Goal: Task Accomplishment & Management: Manage account settings

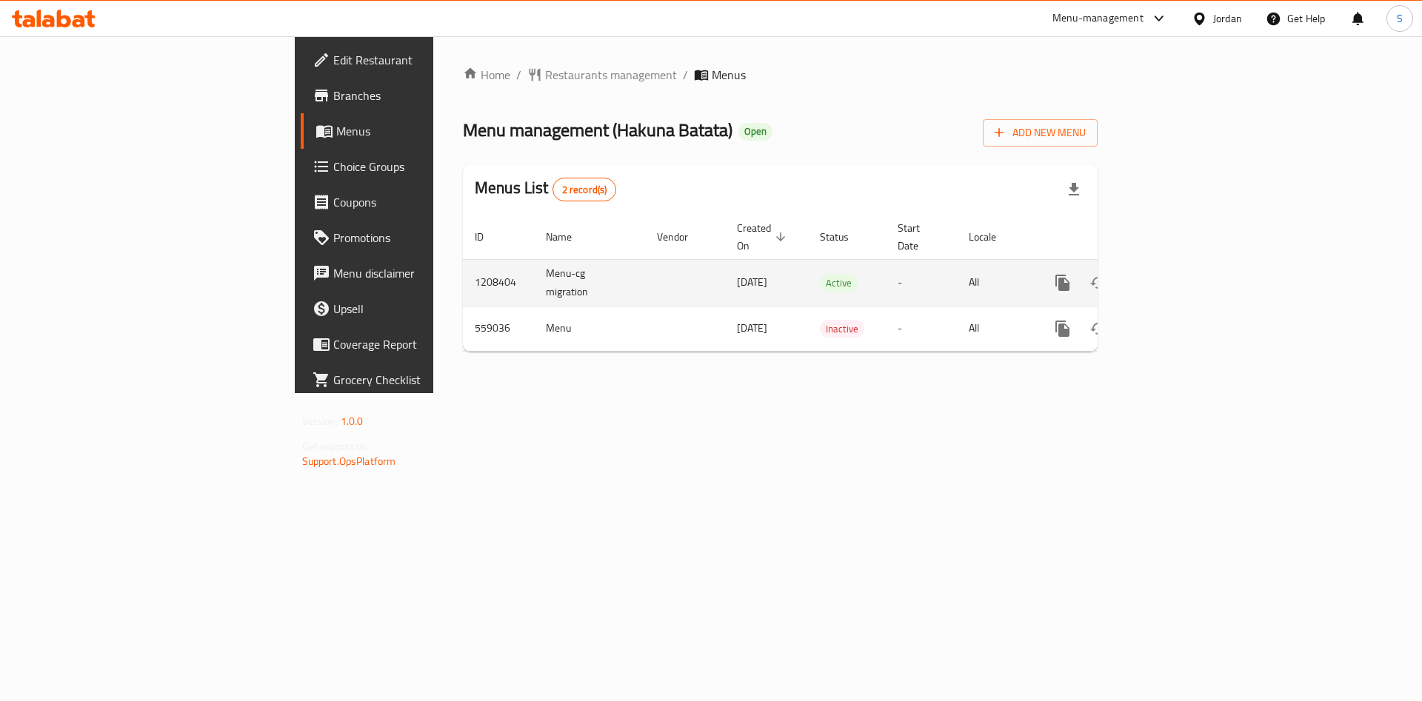
click at [1178, 274] on icon "enhanced table" at bounding box center [1170, 283] width 18 height 18
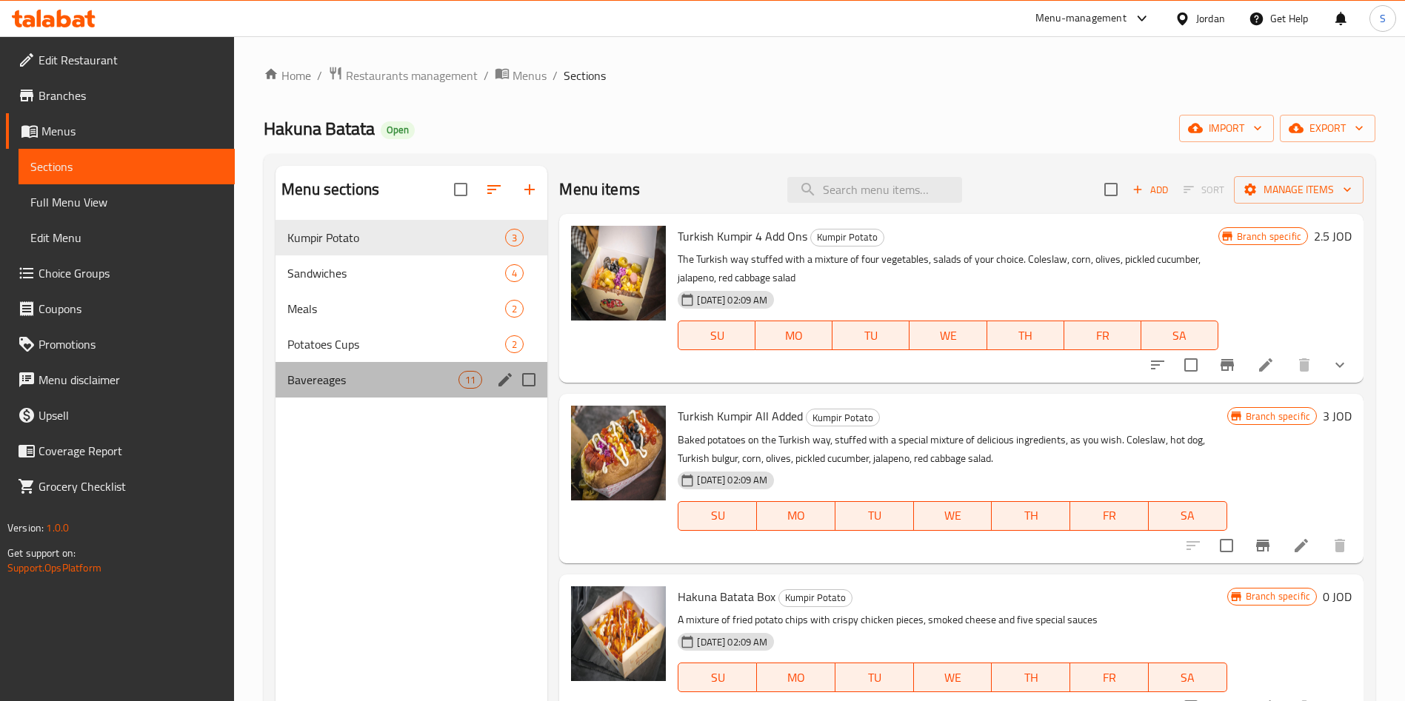
click at [317, 366] on div "Bavereages 11" at bounding box center [412, 380] width 272 height 36
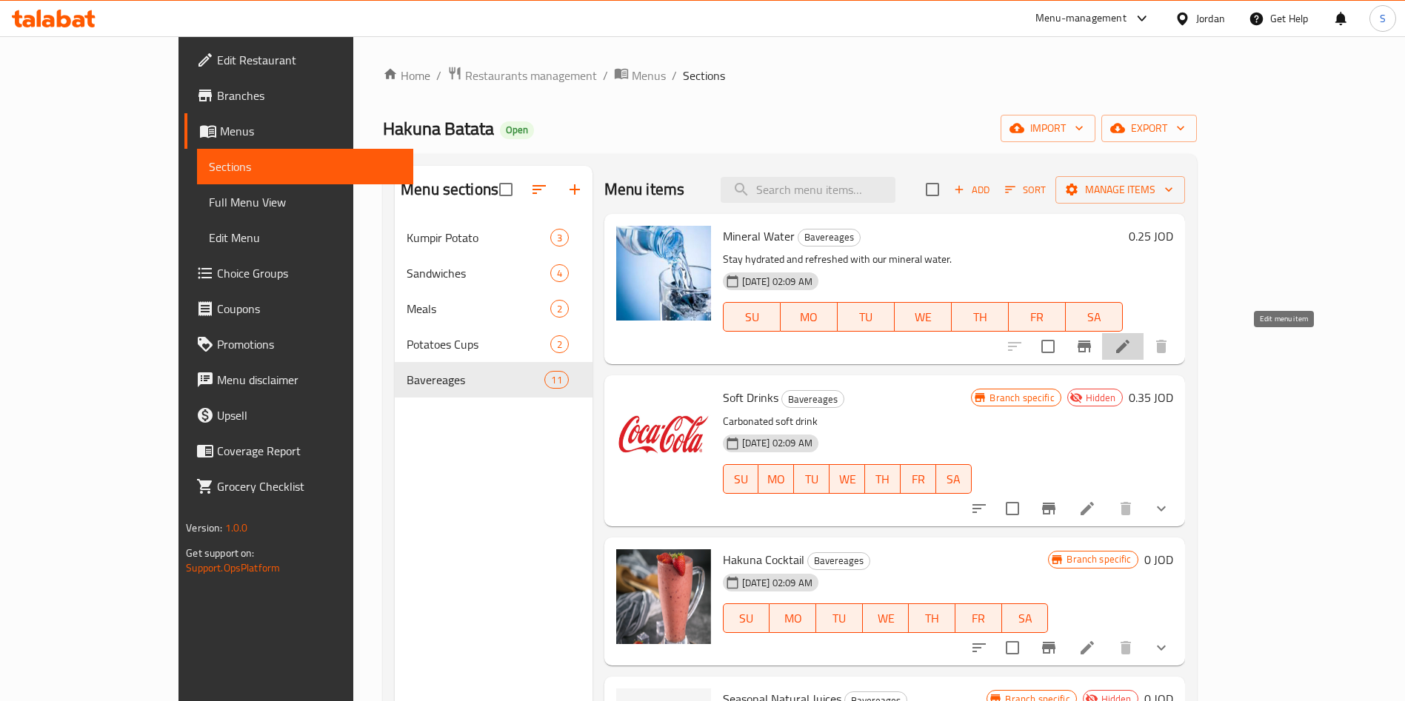
click at [1132, 355] on icon at bounding box center [1123, 347] width 18 height 18
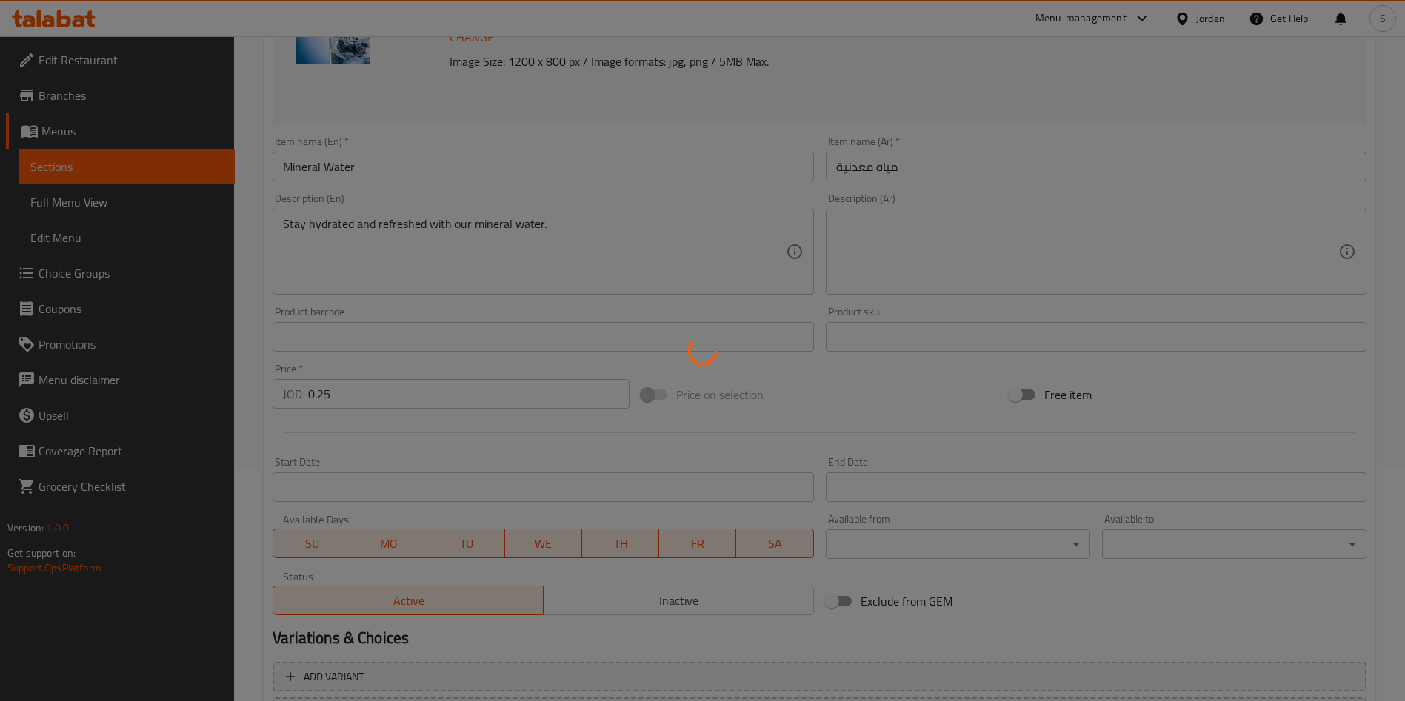
scroll to position [355, 0]
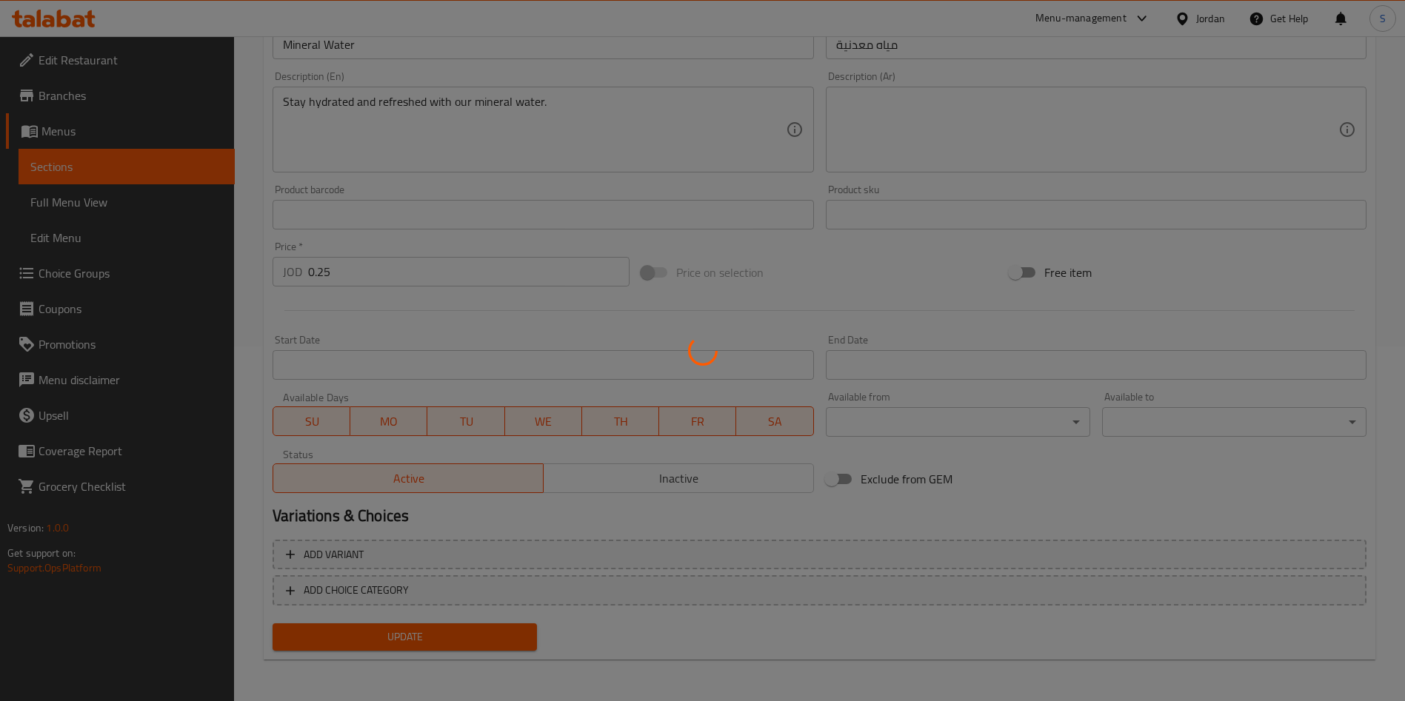
click at [641, 485] on div at bounding box center [702, 350] width 1405 height 701
click at [640, 476] on div at bounding box center [702, 350] width 1405 height 701
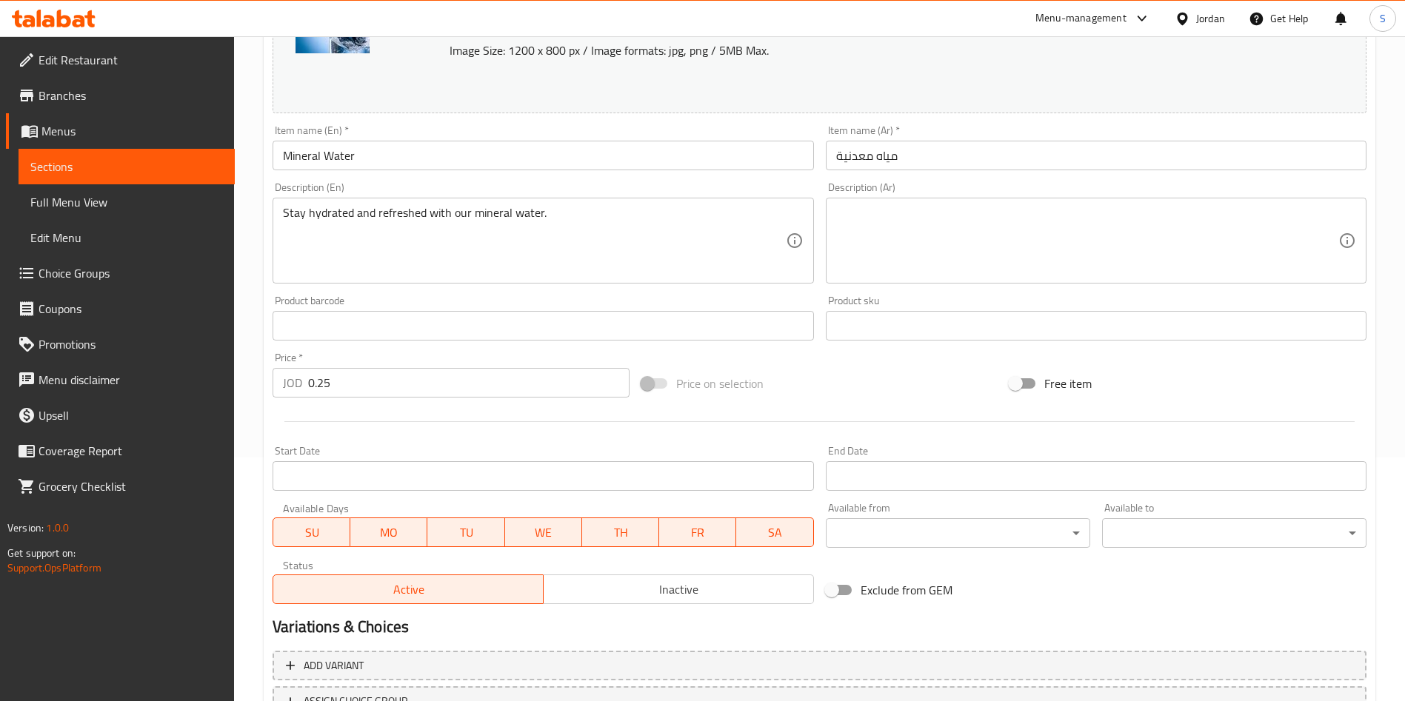
click at [697, 478] on input "Start Date" at bounding box center [543, 476] width 541 height 30
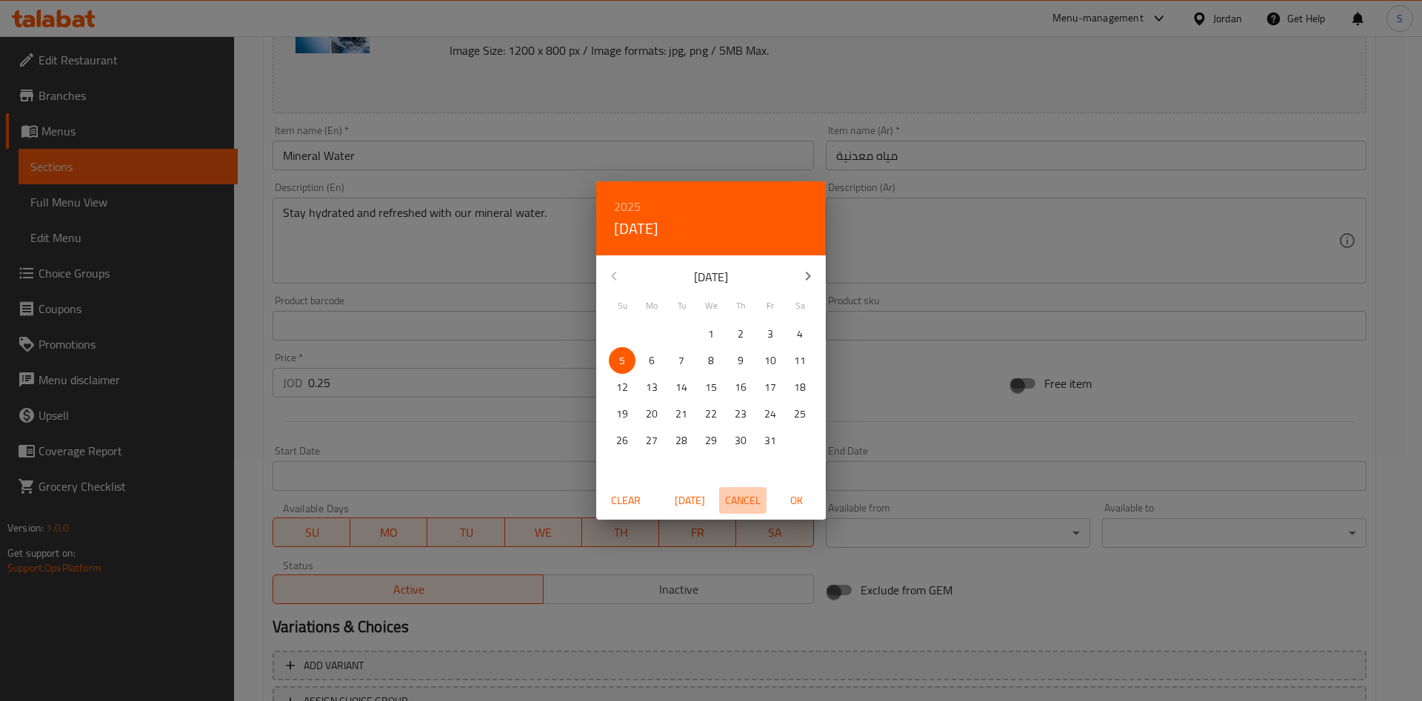
click at [757, 504] on span "Cancel" at bounding box center [743, 501] width 36 height 19
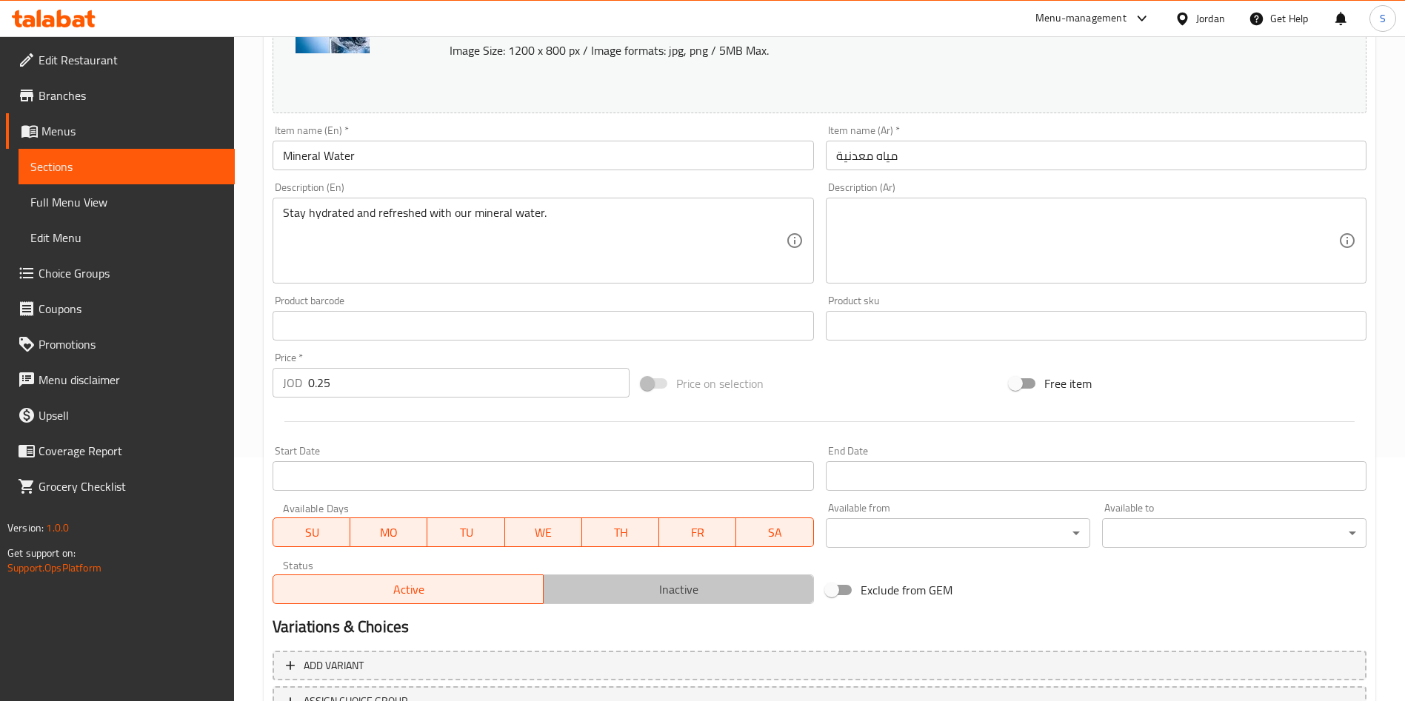
click at [696, 589] on span "Inactive" at bounding box center [679, 589] width 258 height 21
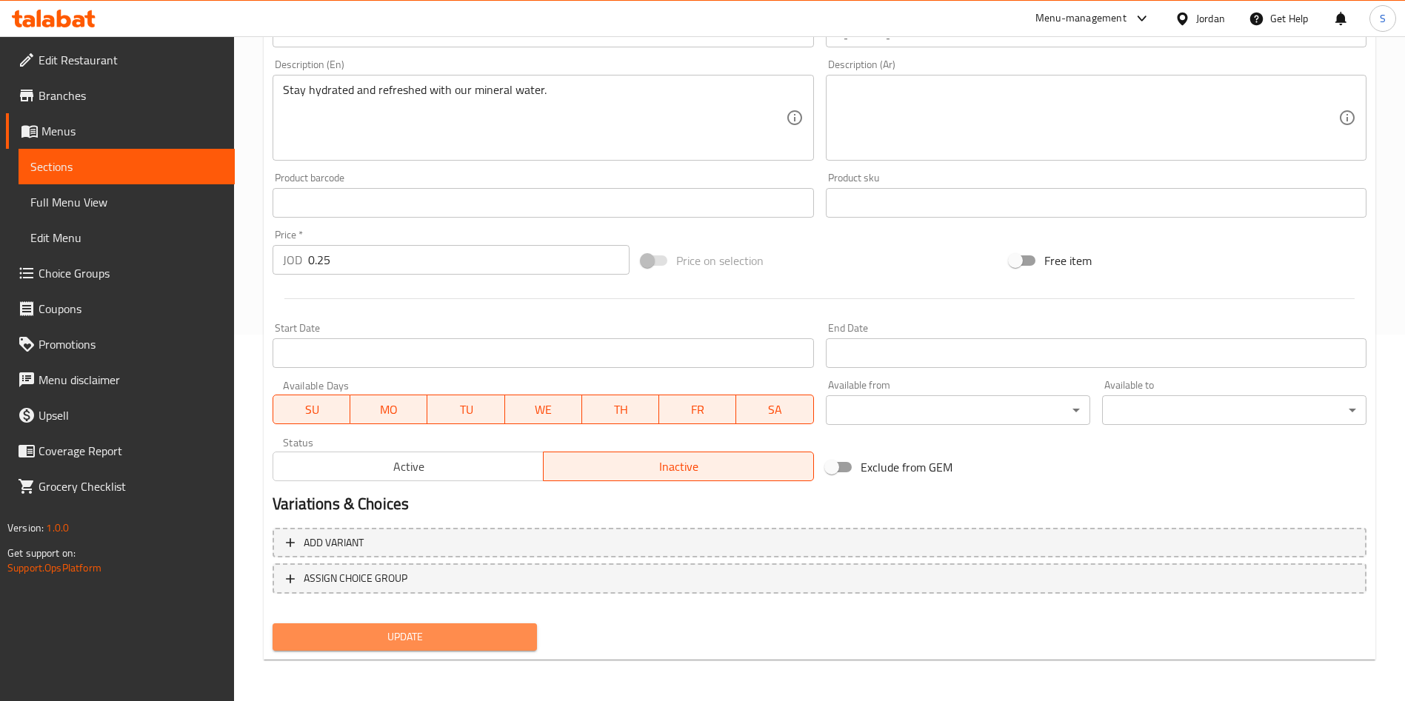
click at [433, 649] on button "Update" at bounding box center [405, 637] width 264 height 27
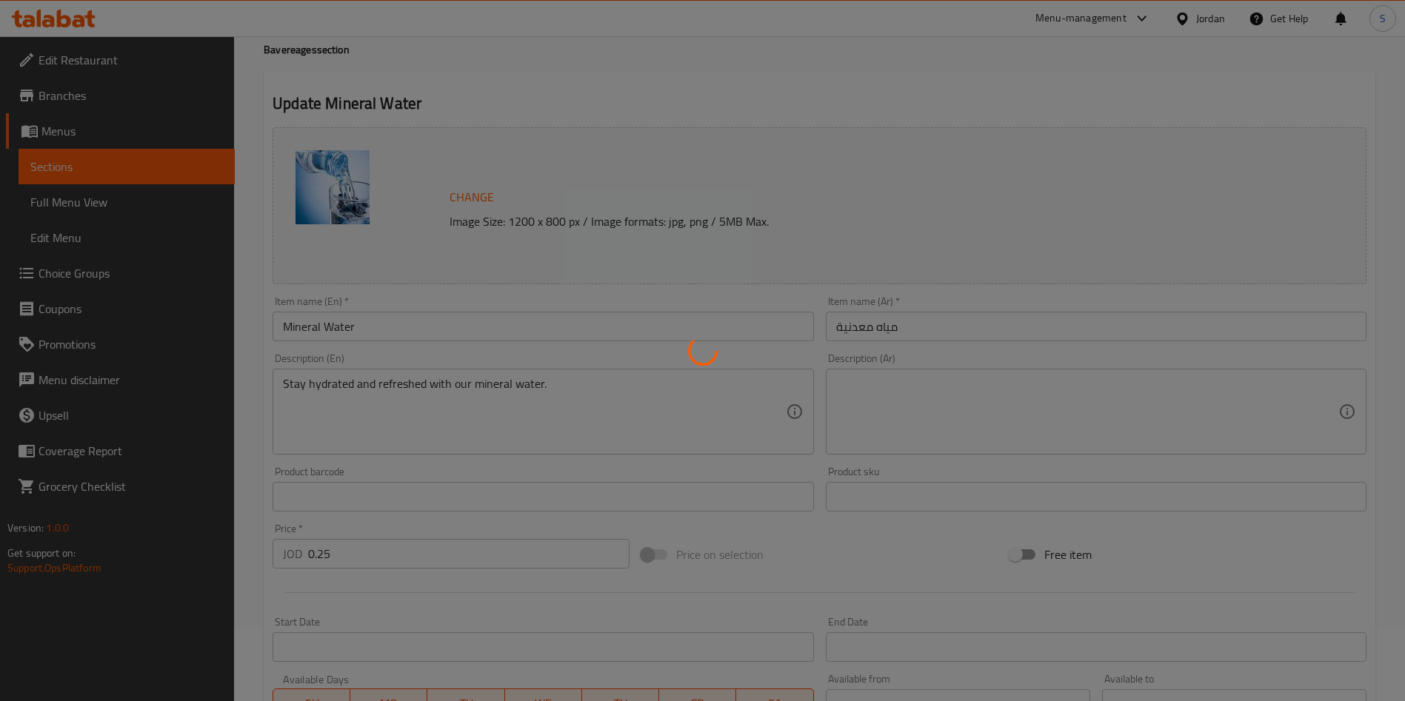
scroll to position [0, 0]
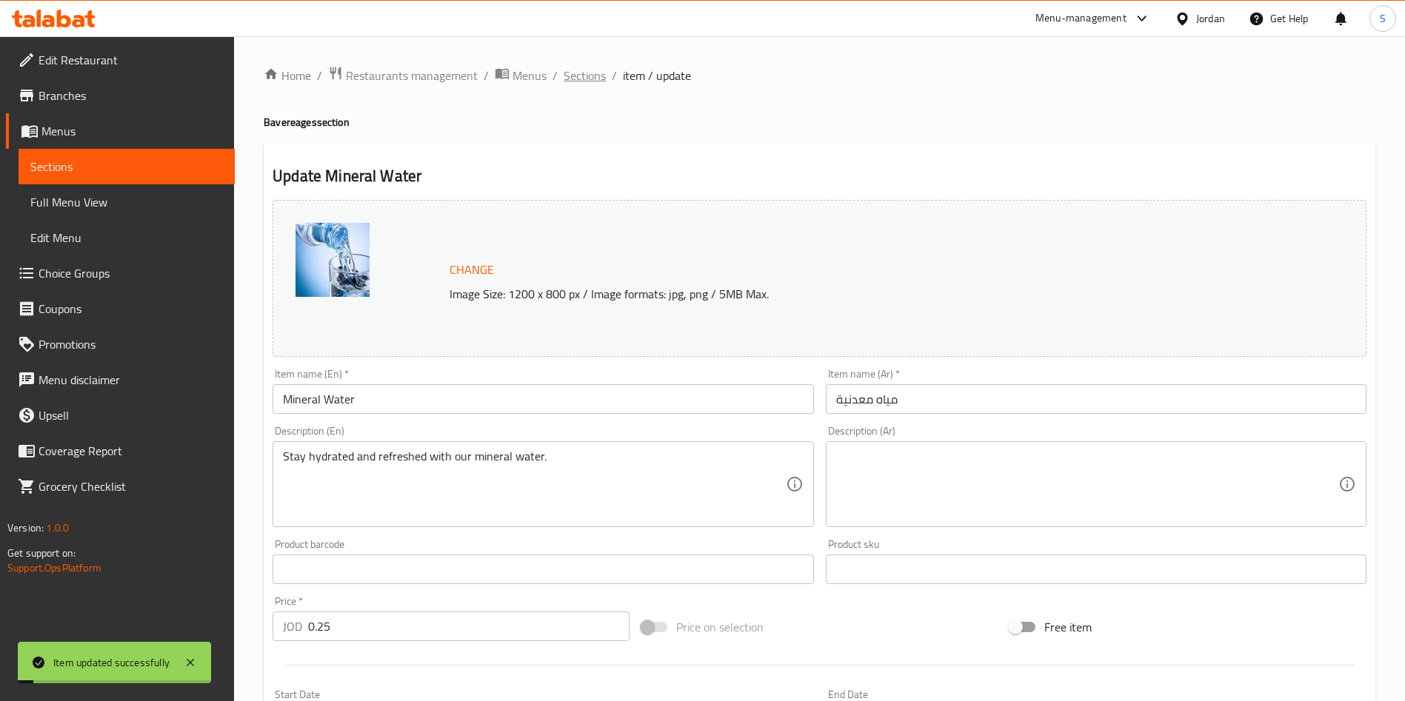
drag, startPoint x: 607, startPoint y: 84, endPoint x: 596, endPoint y: 79, distance: 12.0
click at [604, 83] on ol "Home / Restaurants management / Menus / Sections / item / update" at bounding box center [820, 75] width 1112 height 19
click at [596, 79] on span "Sections" at bounding box center [585, 76] width 42 height 18
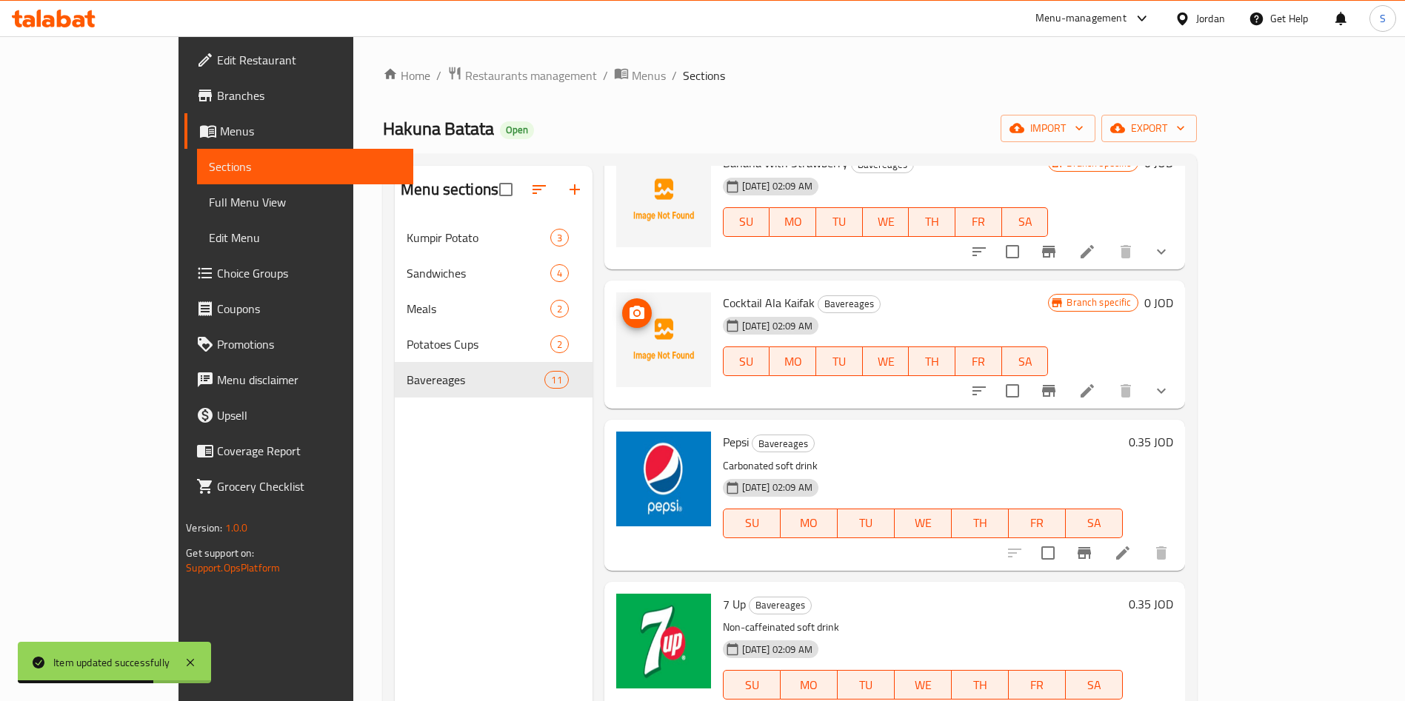
scroll to position [1027, 0]
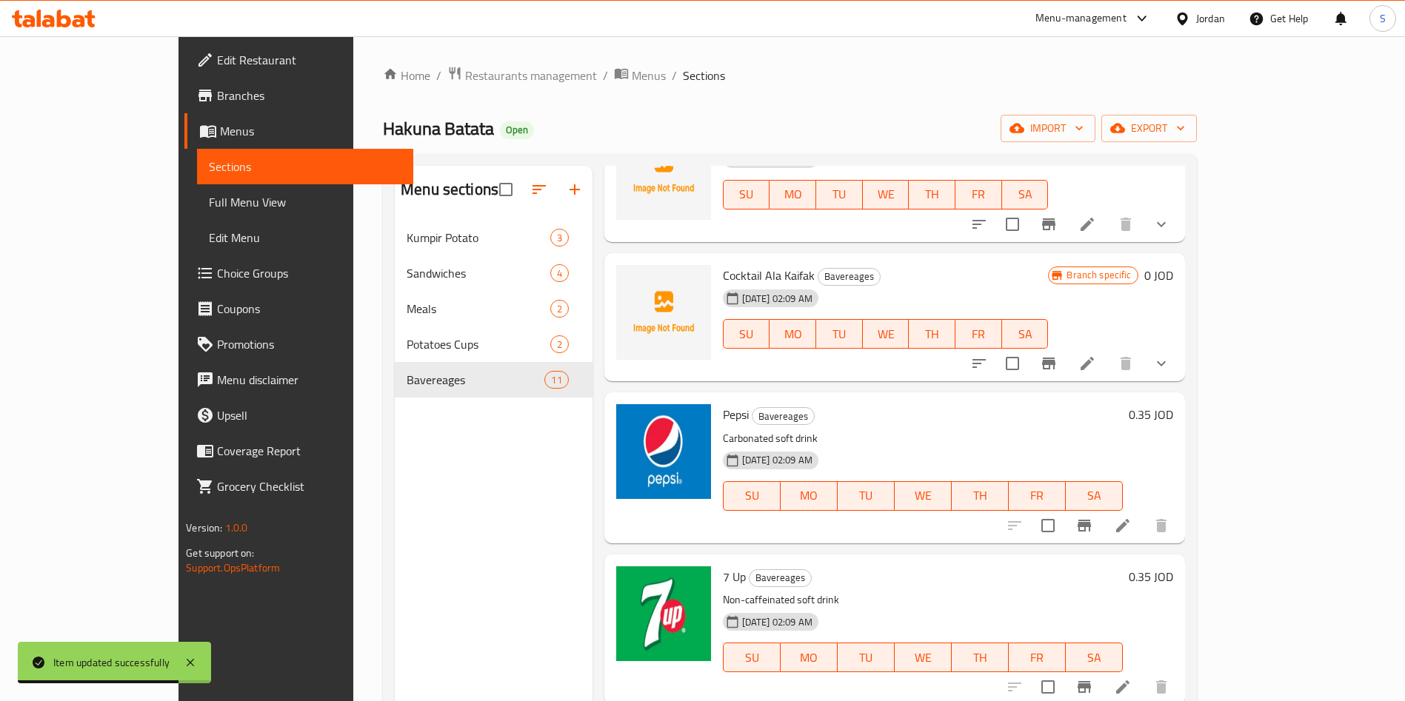
click at [1132, 521] on icon at bounding box center [1123, 526] width 18 height 18
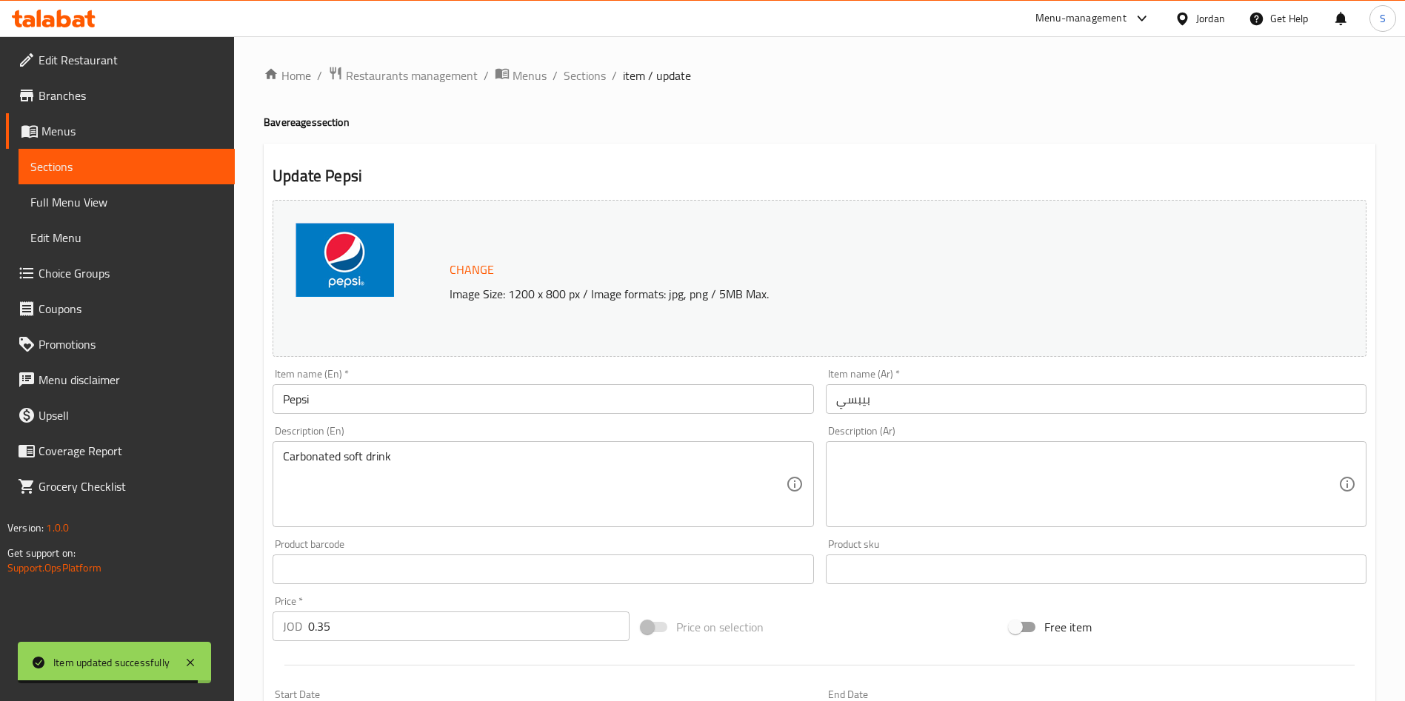
scroll to position [367, 0]
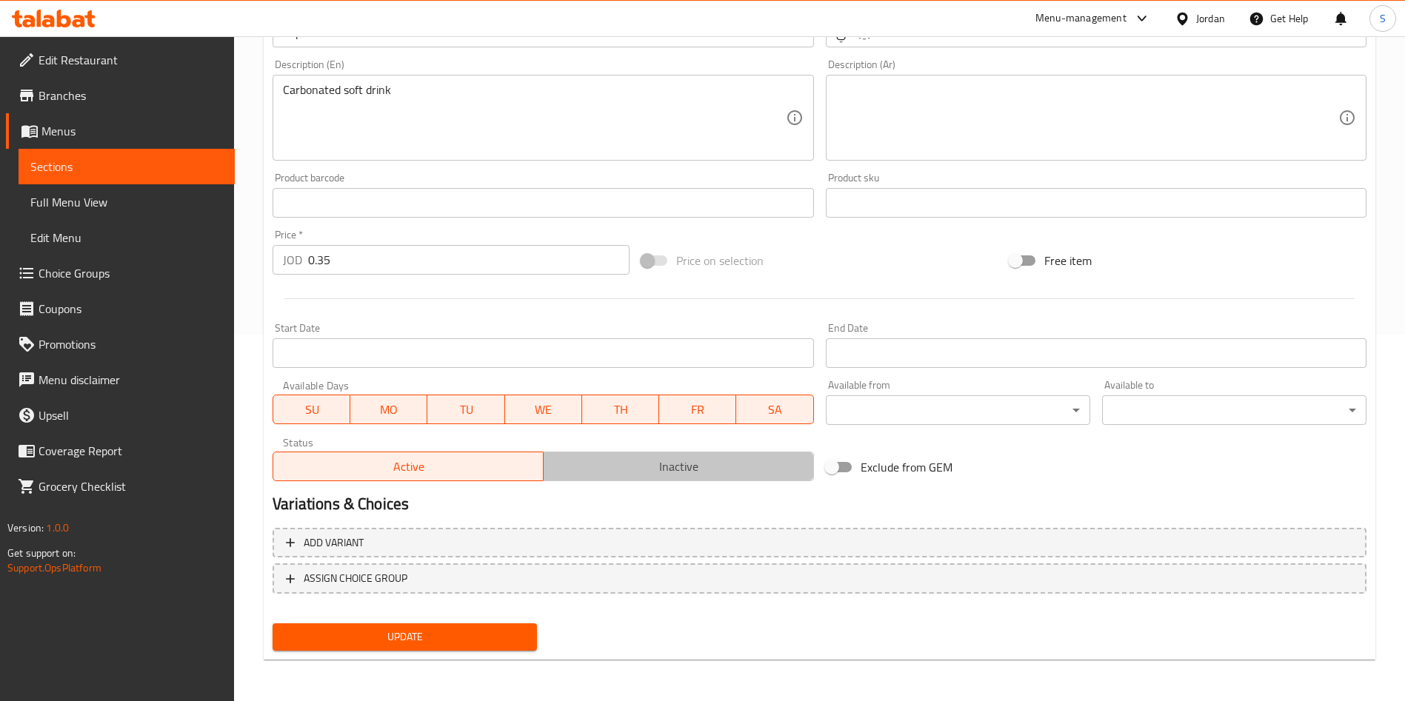
click at [635, 460] on span "Inactive" at bounding box center [679, 466] width 258 height 21
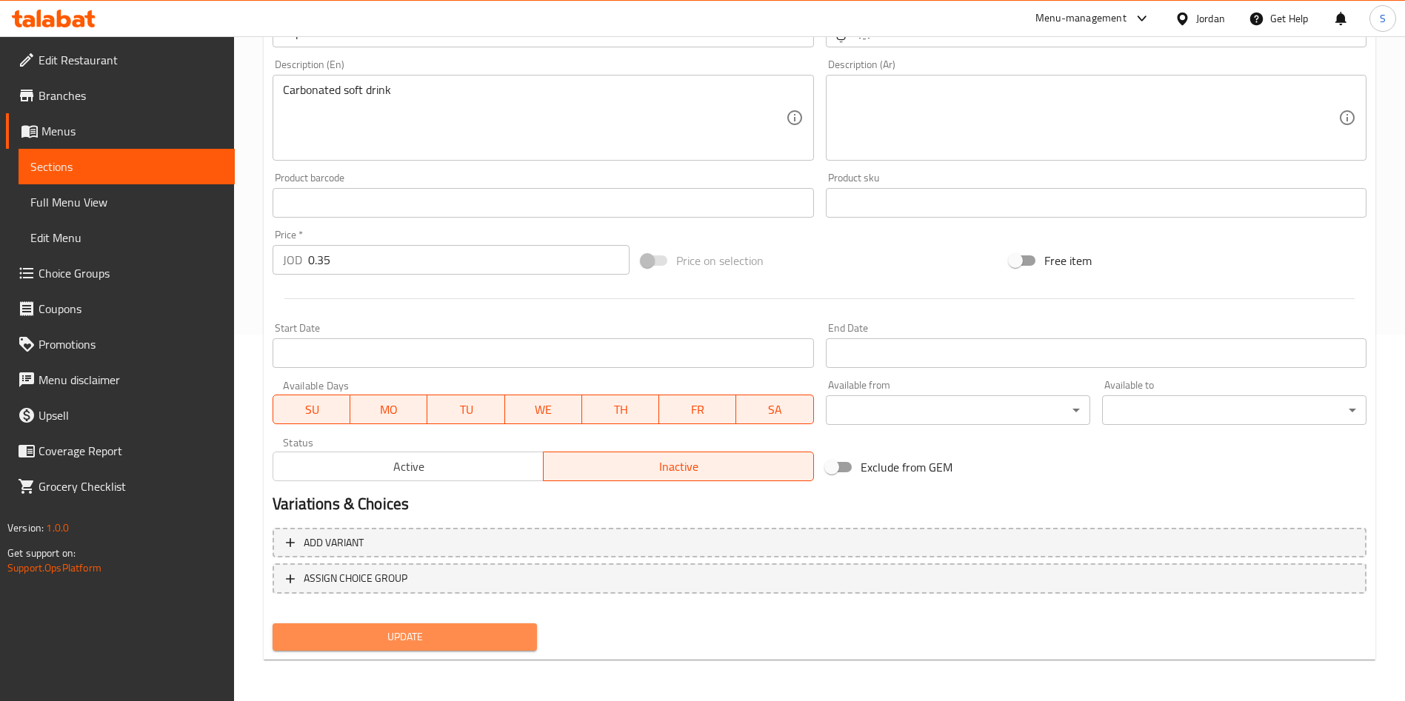
click at [480, 628] on span "Update" at bounding box center [404, 637] width 241 height 19
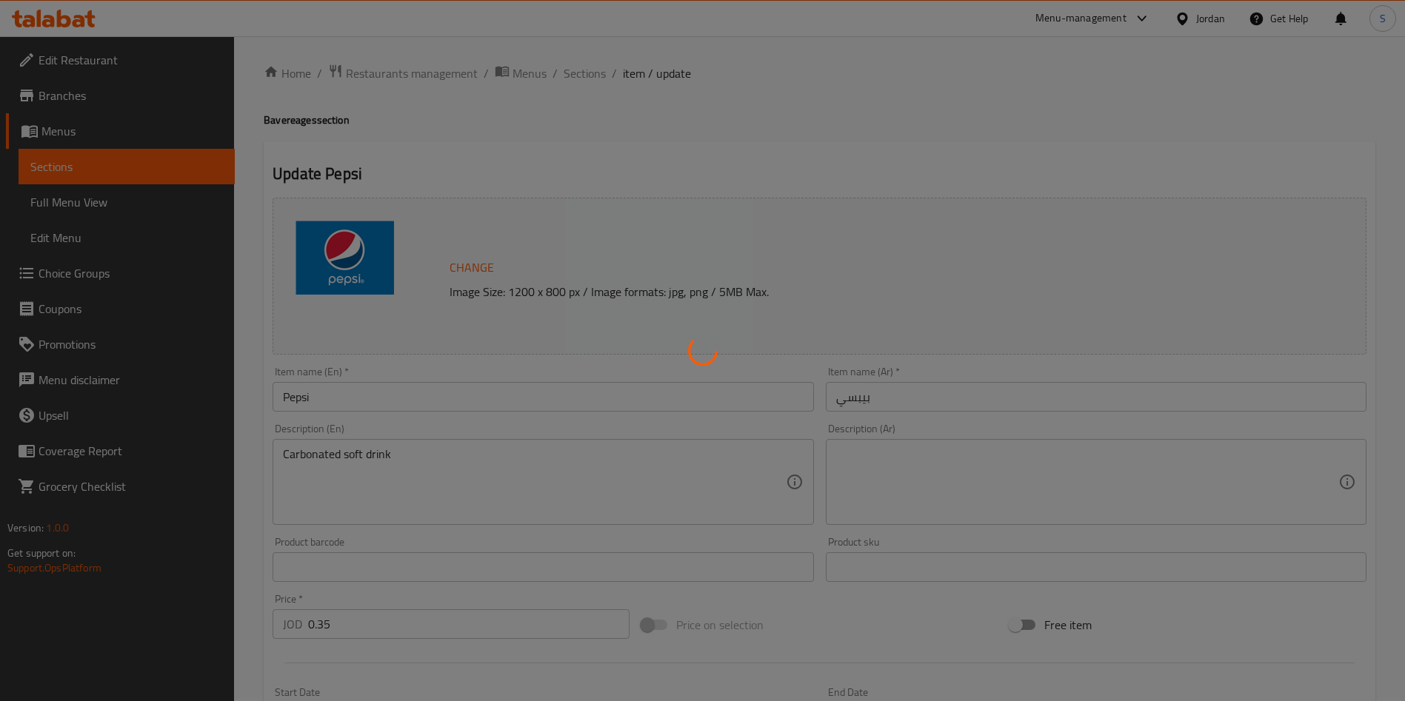
scroll to position [0, 0]
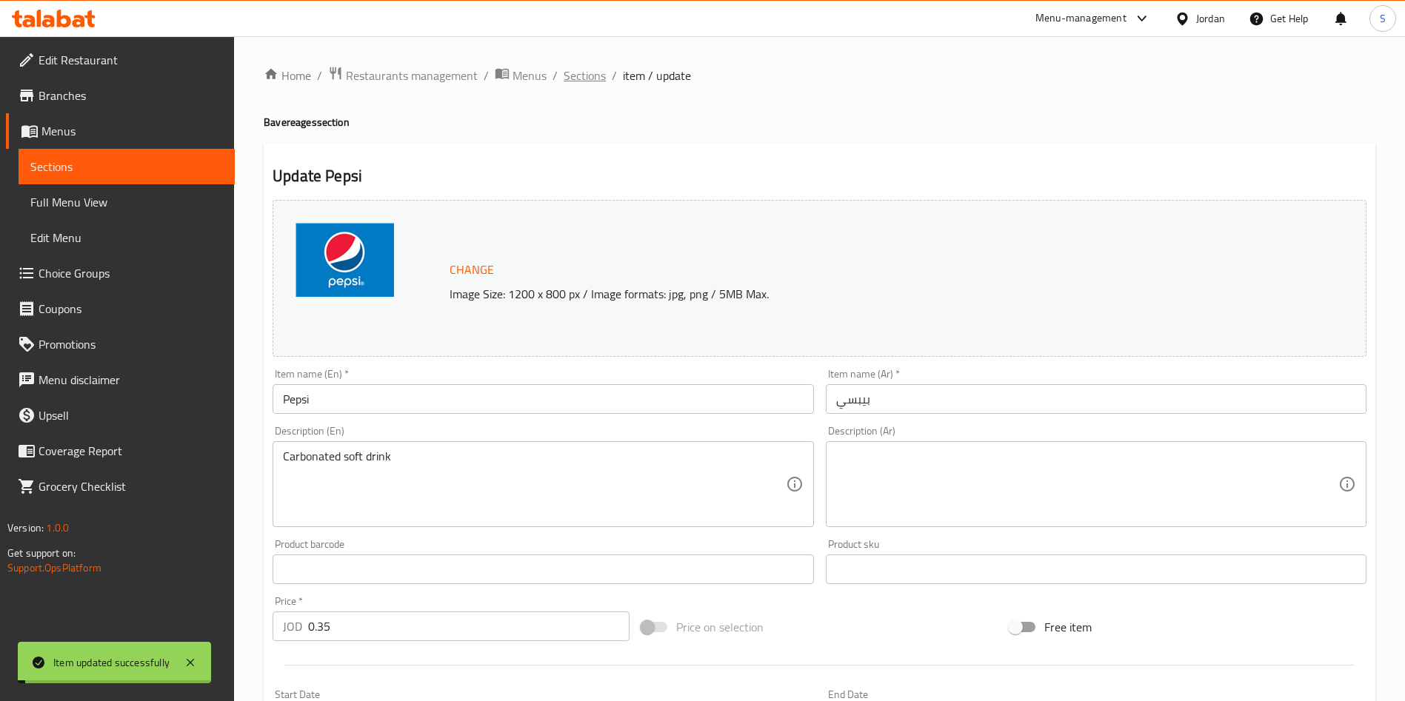
click at [570, 77] on span "Sections" at bounding box center [585, 76] width 42 height 18
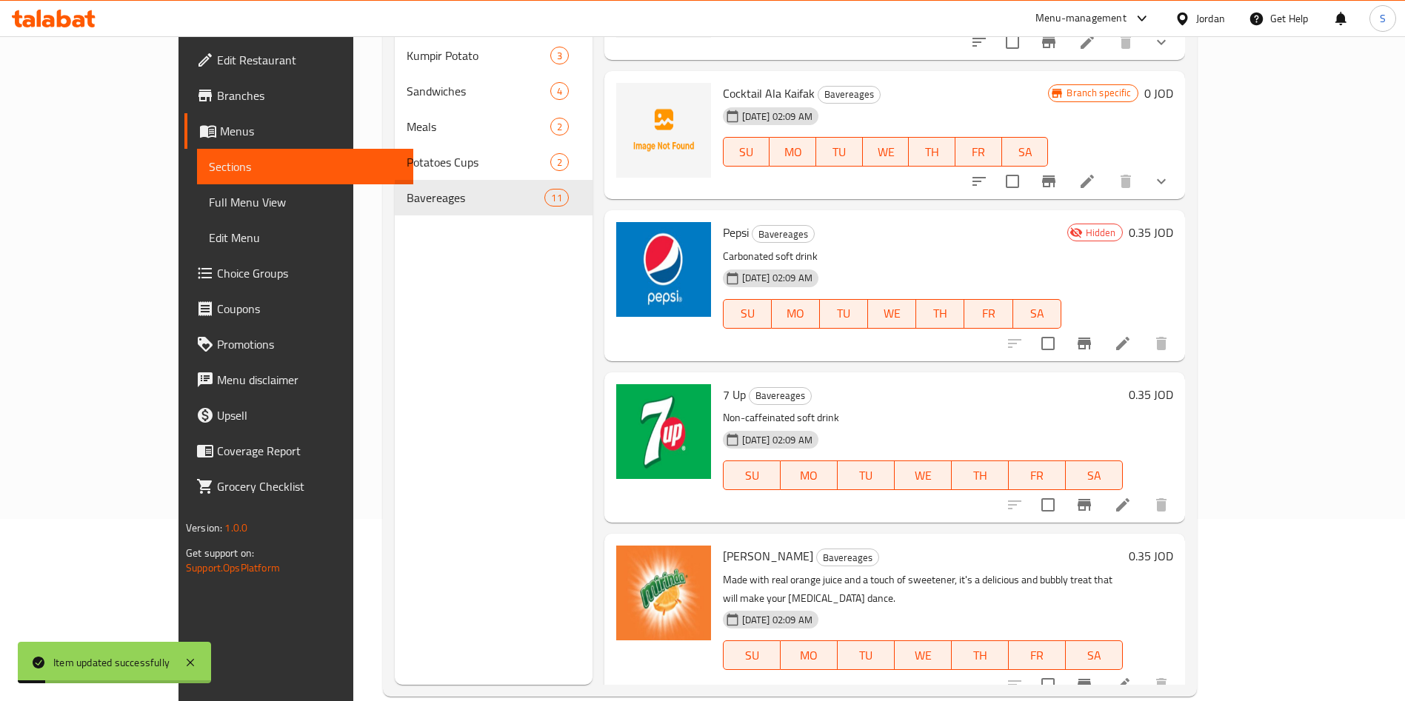
scroll to position [207, 0]
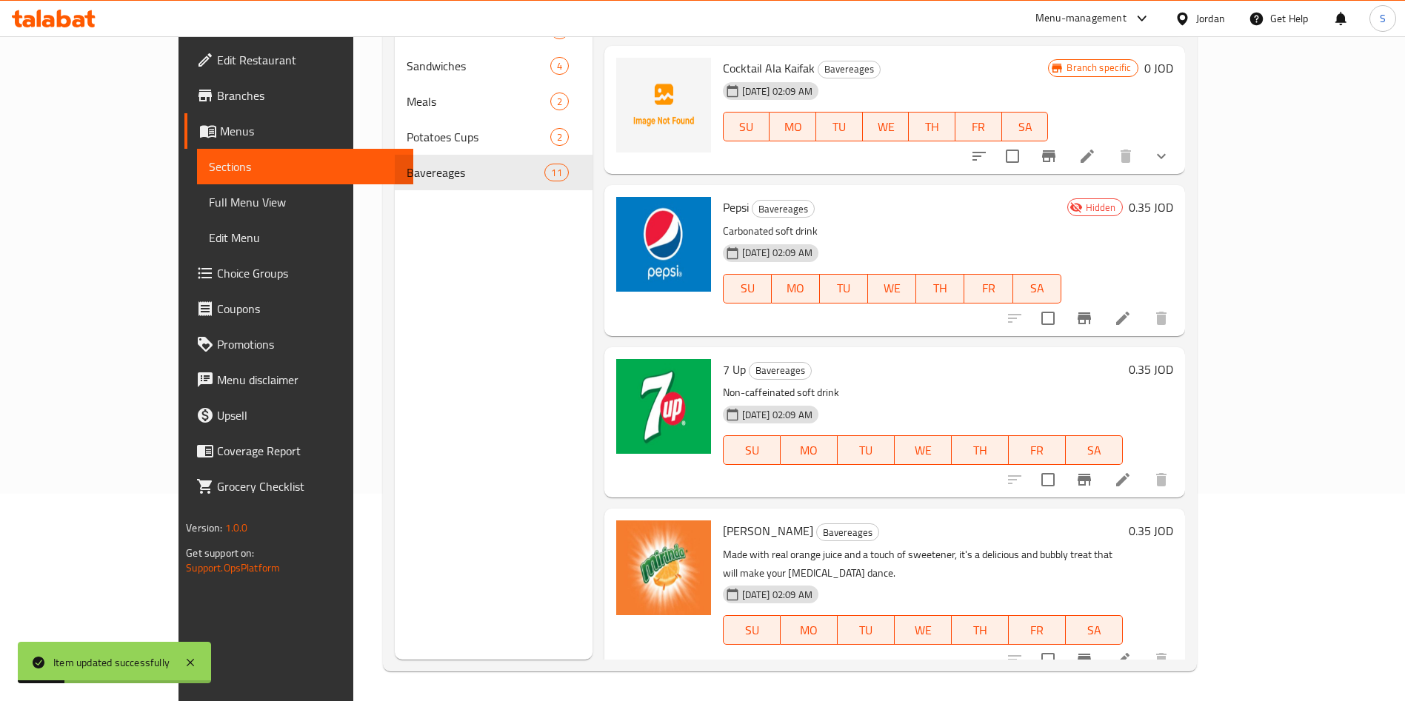
drag, startPoint x: 1293, startPoint y: 655, endPoint x: 1280, endPoint y: 639, distance: 21.1
click at [1179, 653] on div at bounding box center [1088, 660] width 182 height 36
click at [1132, 651] on icon at bounding box center [1123, 660] width 18 height 18
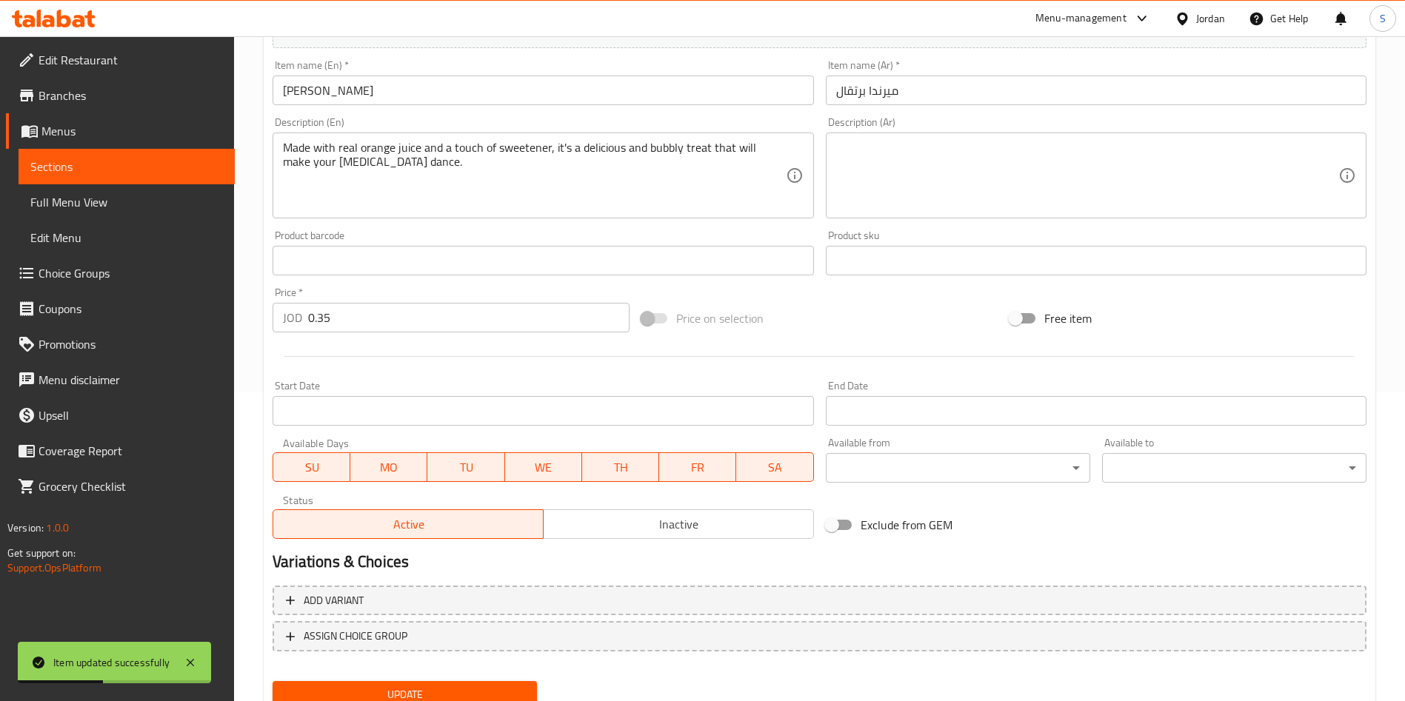
scroll to position [367, 0]
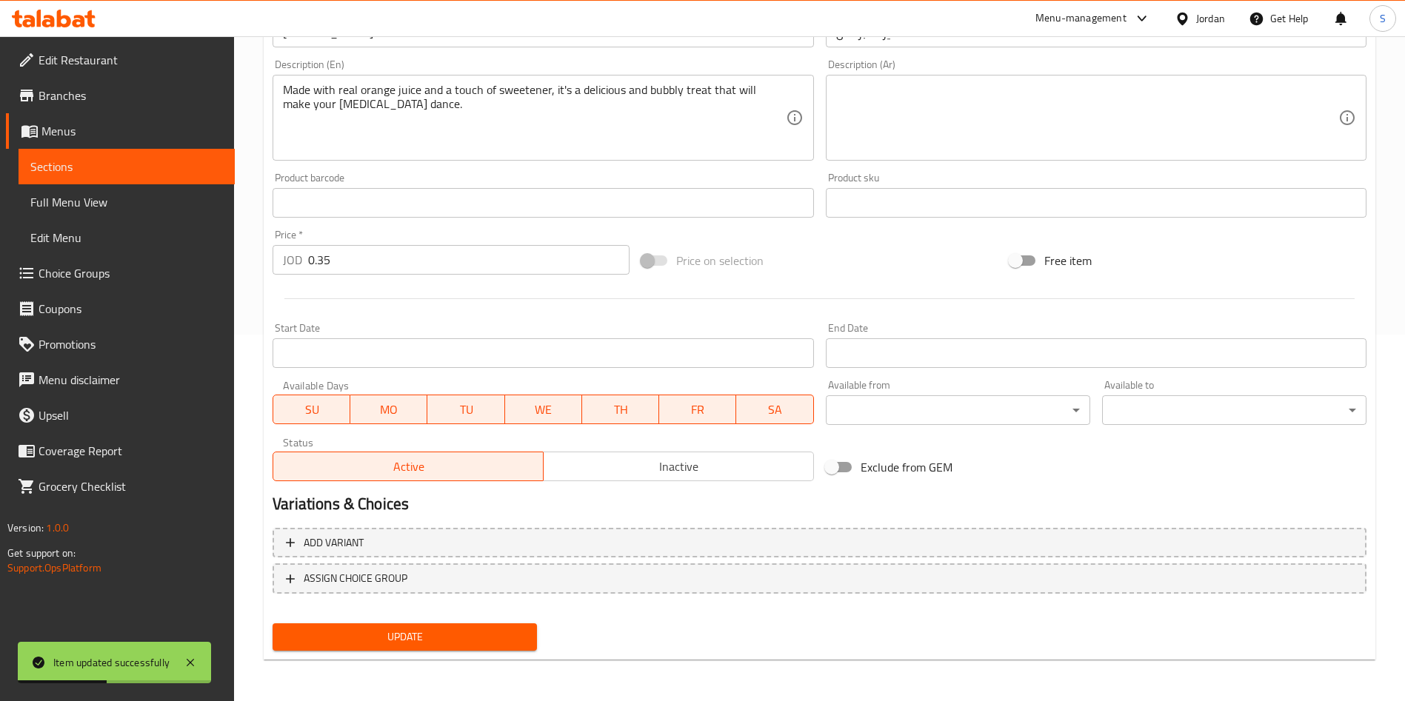
click at [651, 479] on button "Inactive" at bounding box center [678, 467] width 271 height 30
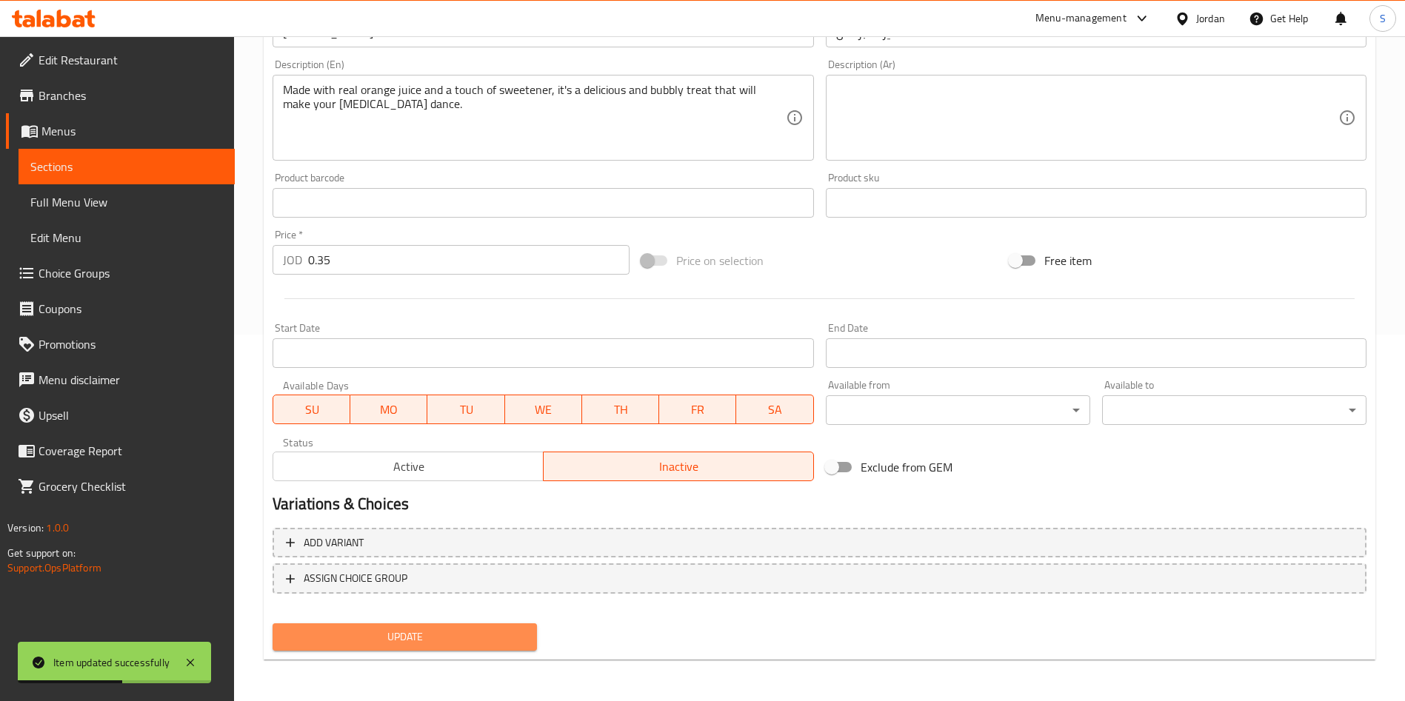
click at [456, 643] on span "Update" at bounding box center [404, 637] width 241 height 19
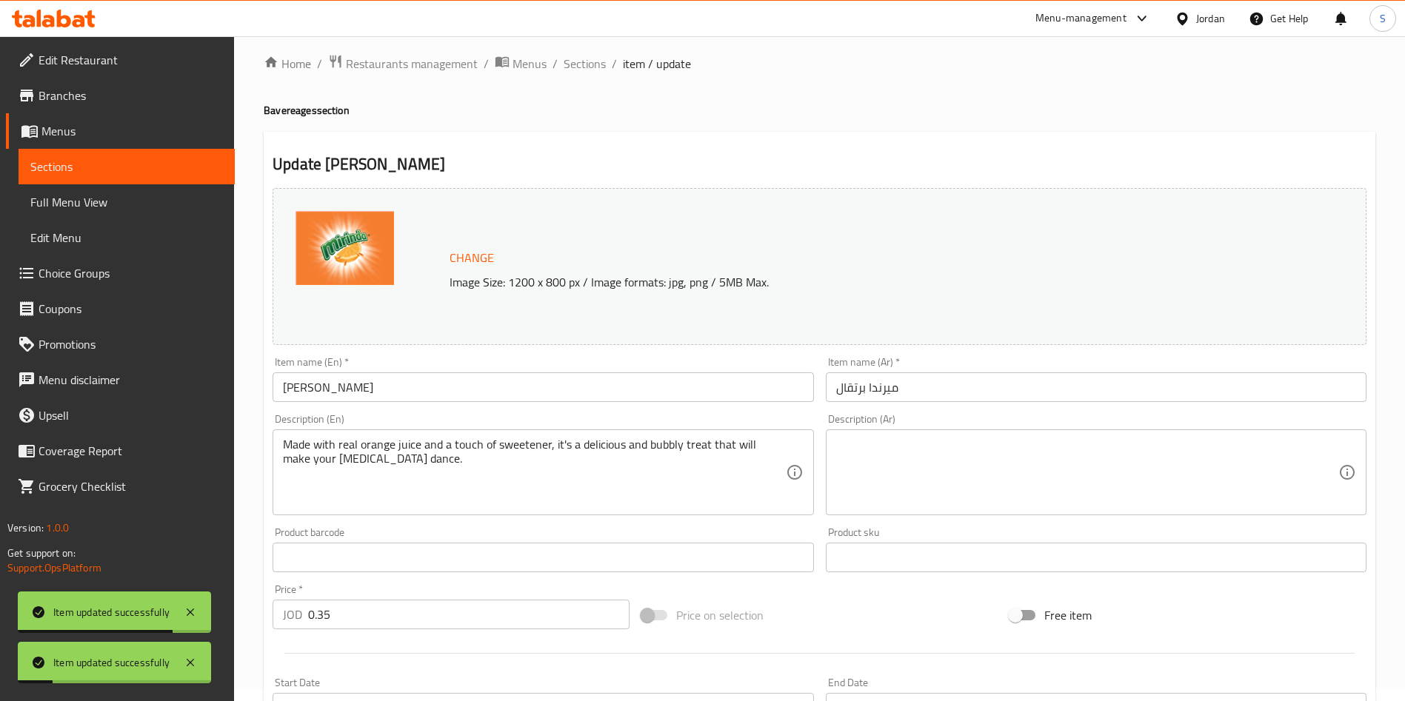
scroll to position [0, 0]
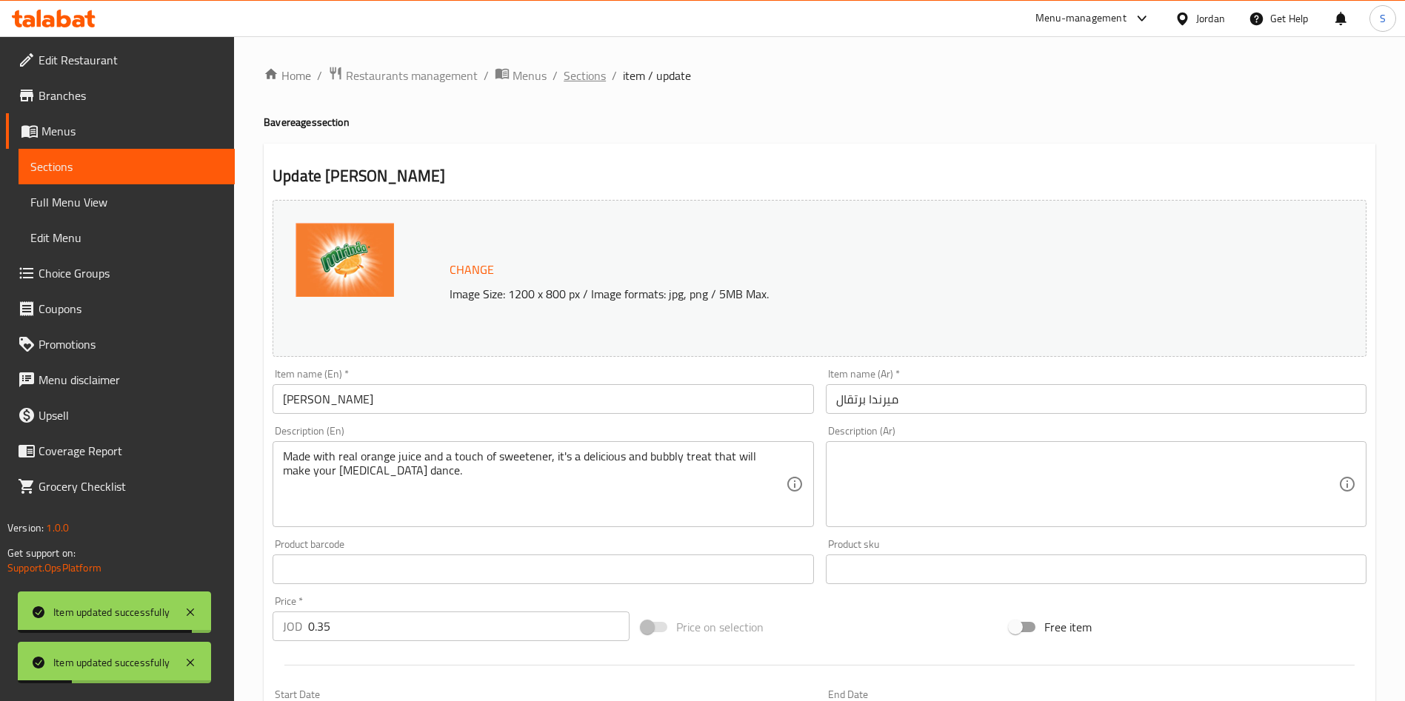
click at [581, 84] on span "Sections" at bounding box center [585, 76] width 42 height 18
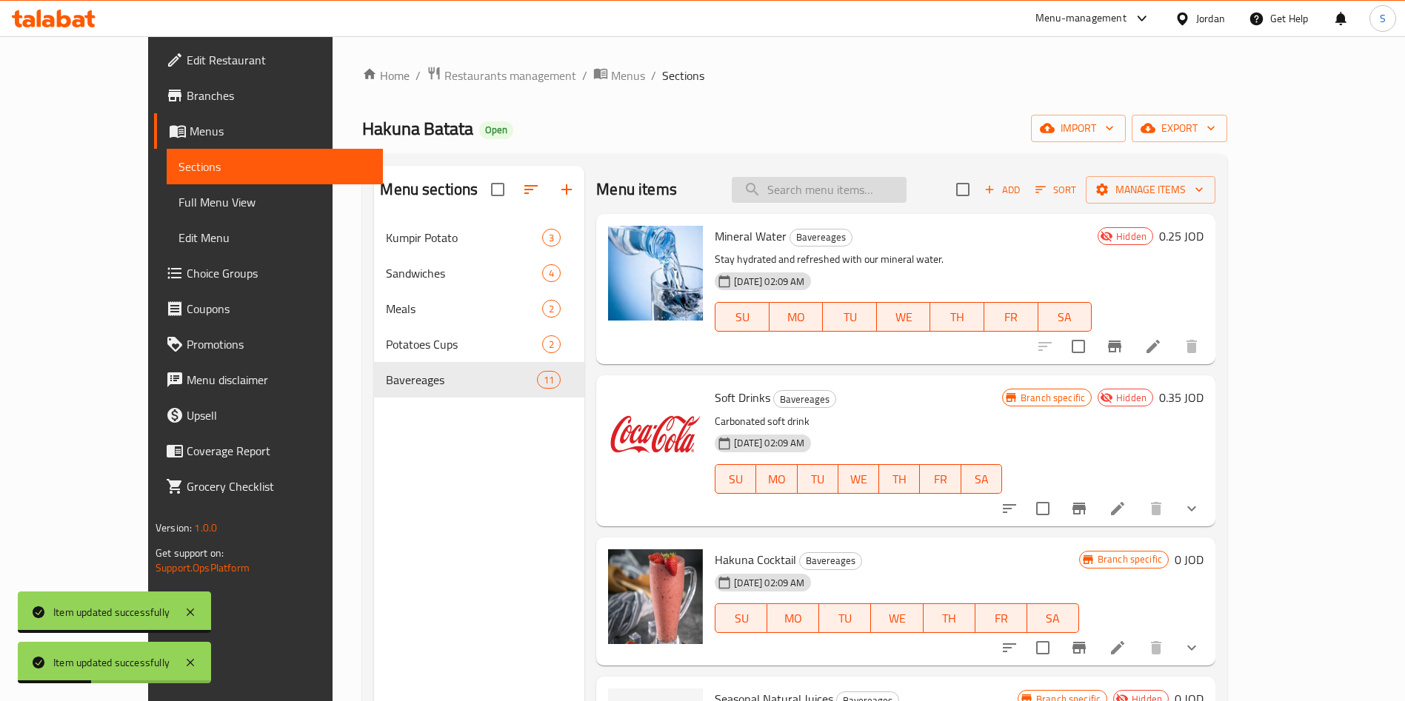
click at [867, 190] on input "search" at bounding box center [819, 190] width 175 height 26
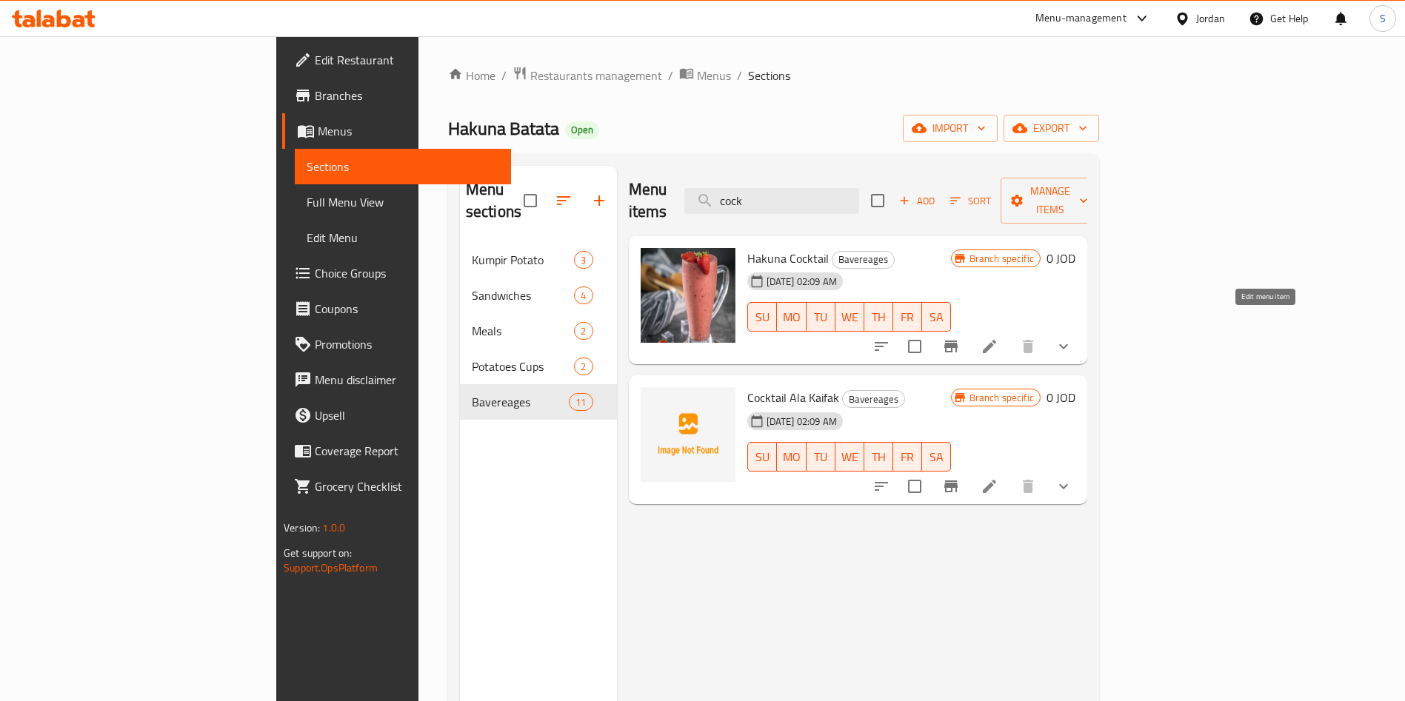
type input "cock"
click at [998, 338] on icon at bounding box center [990, 347] width 18 height 18
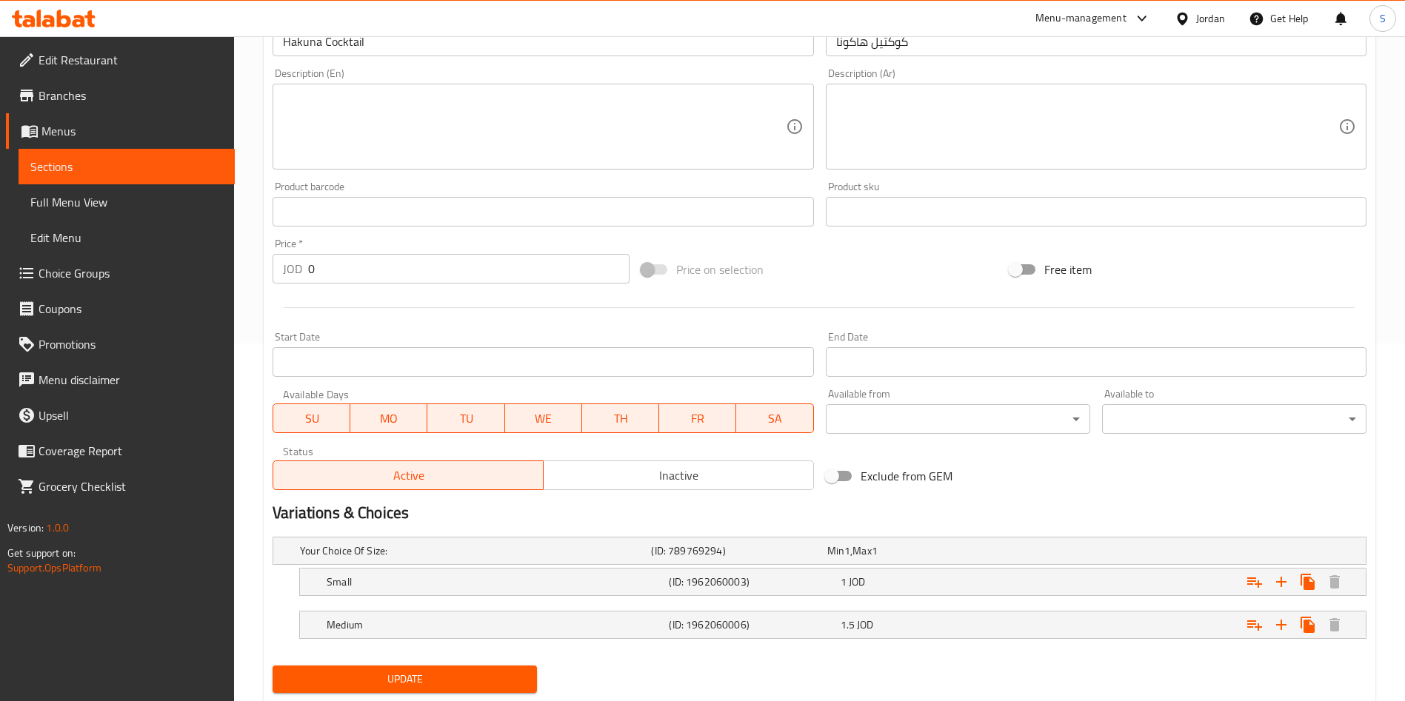
scroll to position [400, 0]
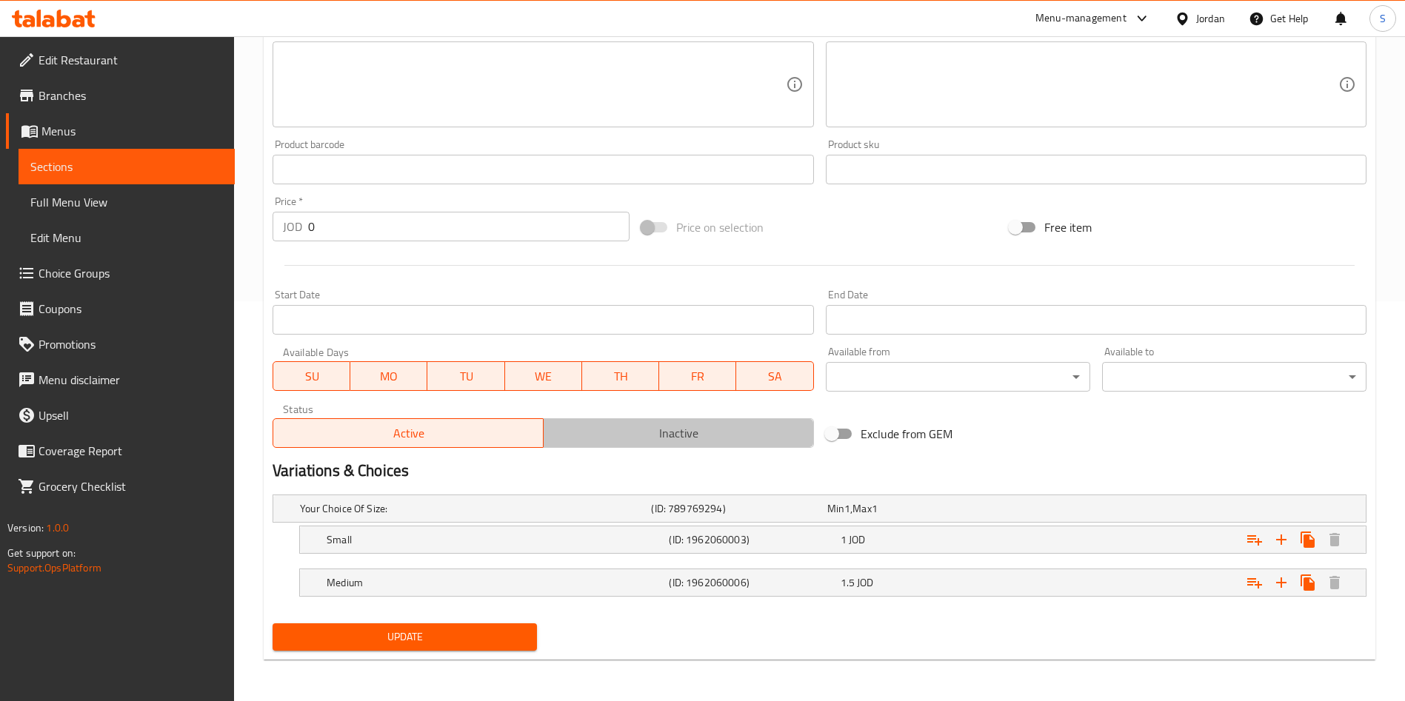
click at [644, 424] on span "Inactive" at bounding box center [679, 433] width 258 height 21
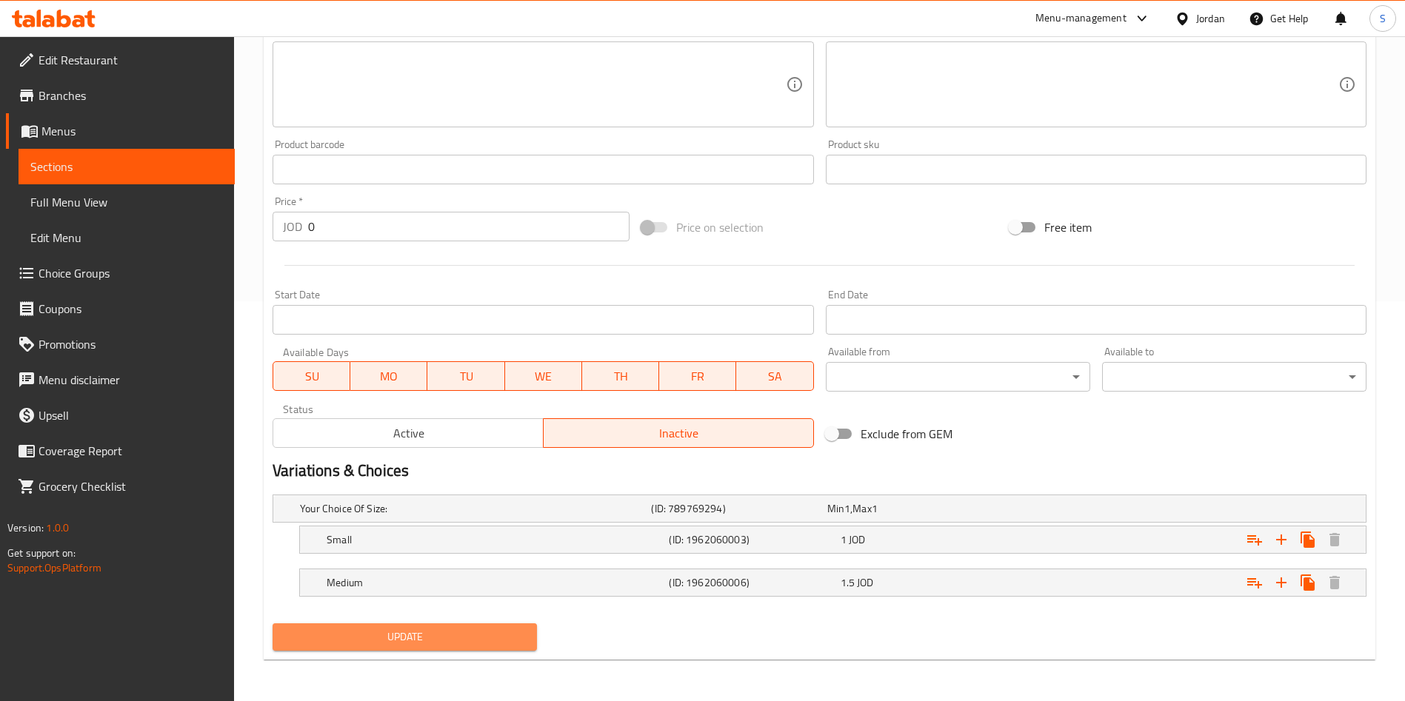
click at [478, 641] on span "Update" at bounding box center [404, 637] width 241 height 19
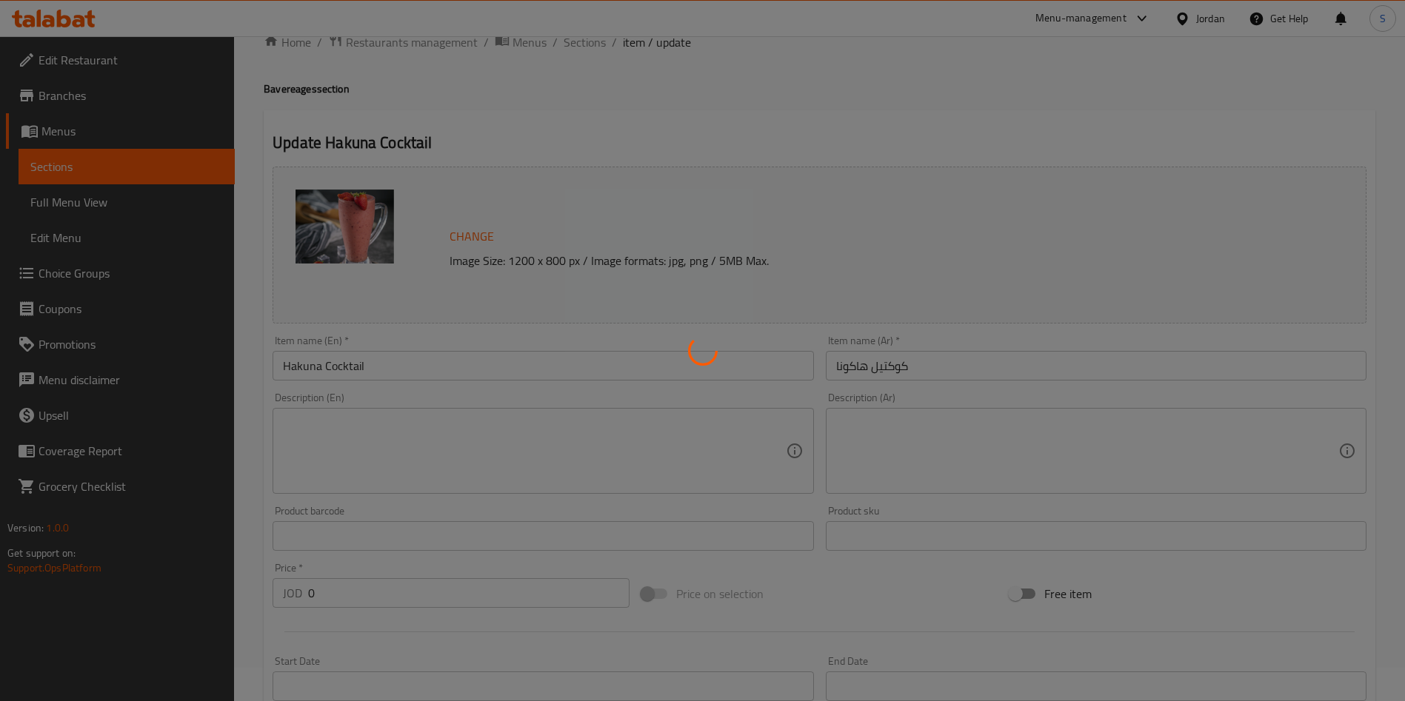
scroll to position [0, 0]
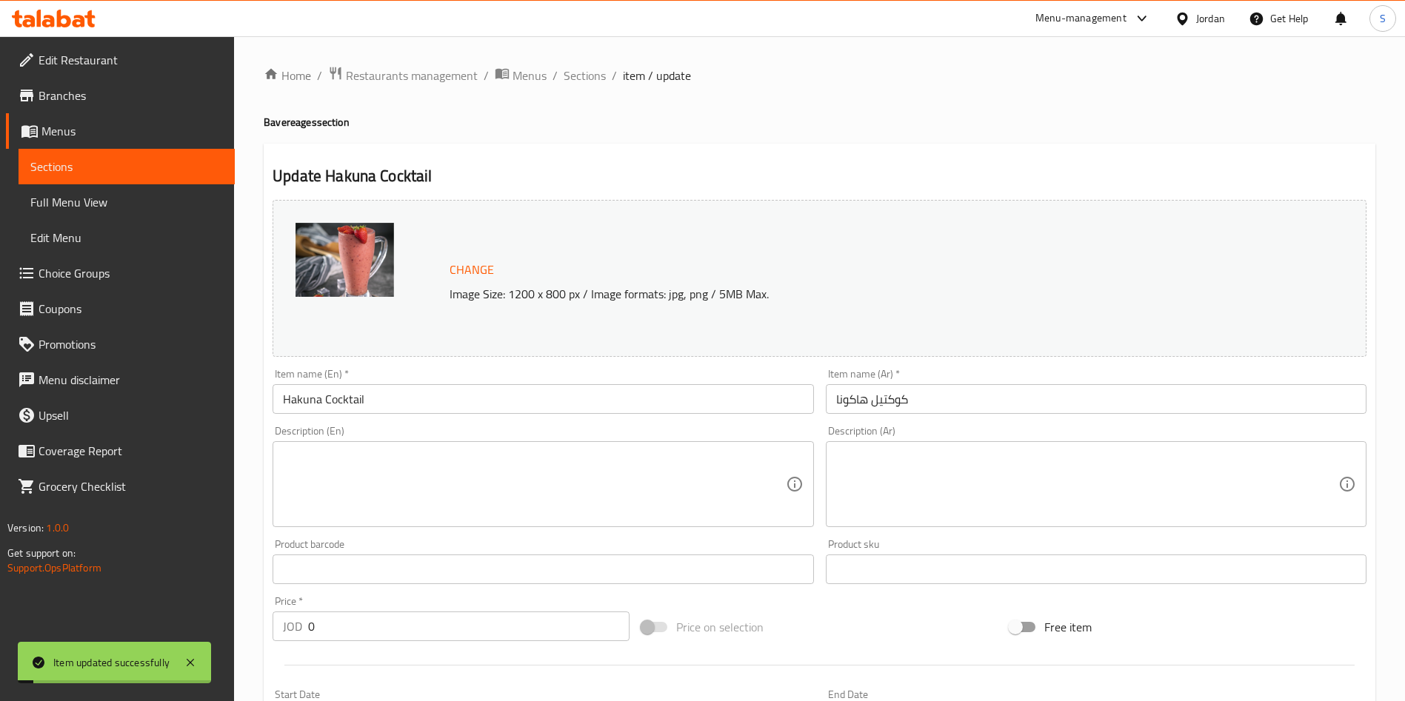
click at [404, 171] on h2 "Update Hakuna Cocktail" at bounding box center [820, 176] width 1094 height 22
copy h2 "Cocktail"
click at [587, 84] on span "Sections" at bounding box center [585, 76] width 42 height 18
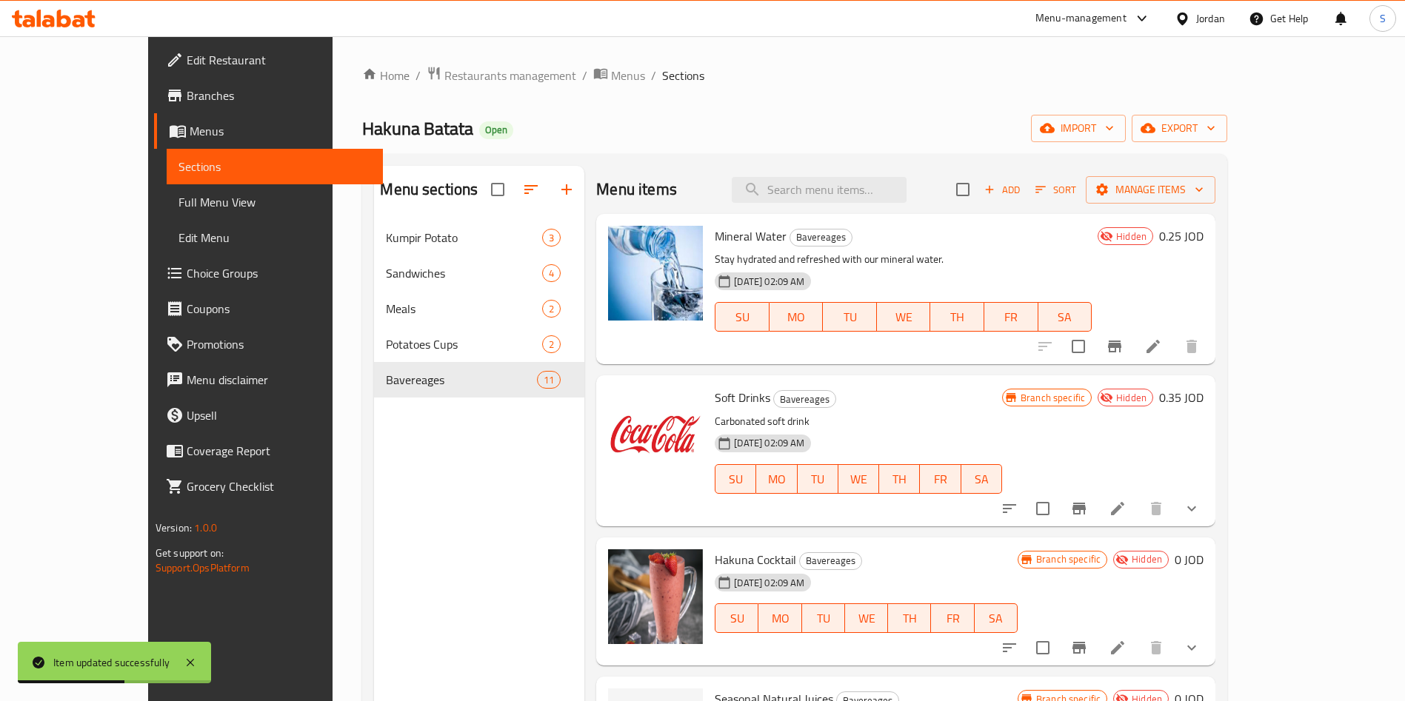
click at [833, 174] on div "Menu items Add Sort Manage items" at bounding box center [905, 190] width 619 height 48
click at [833, 190] on input "search" at bounding box center [819, 190] width 175 height 26
paste input "Cocktail"
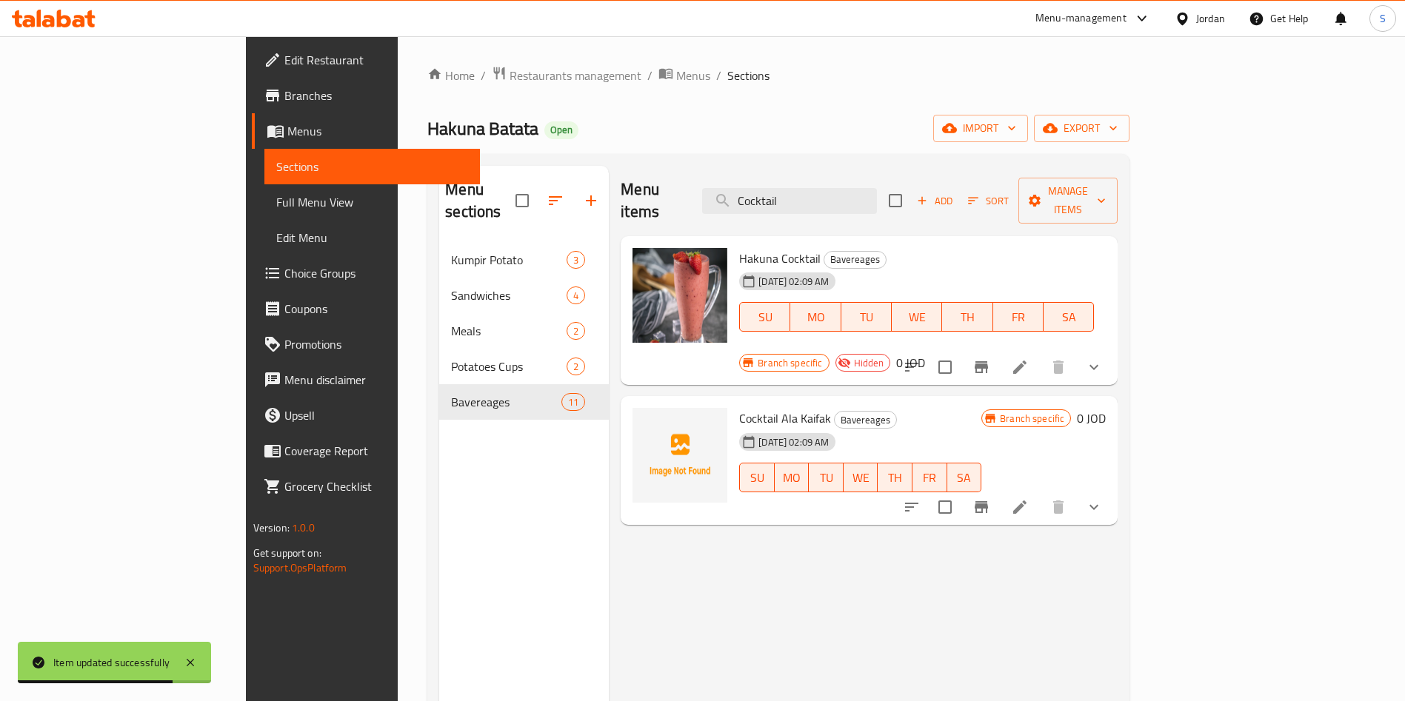
type input "Cocktail"
click at [1029, 498] on icon at bounding box center [1020, 507] width 18 height 18
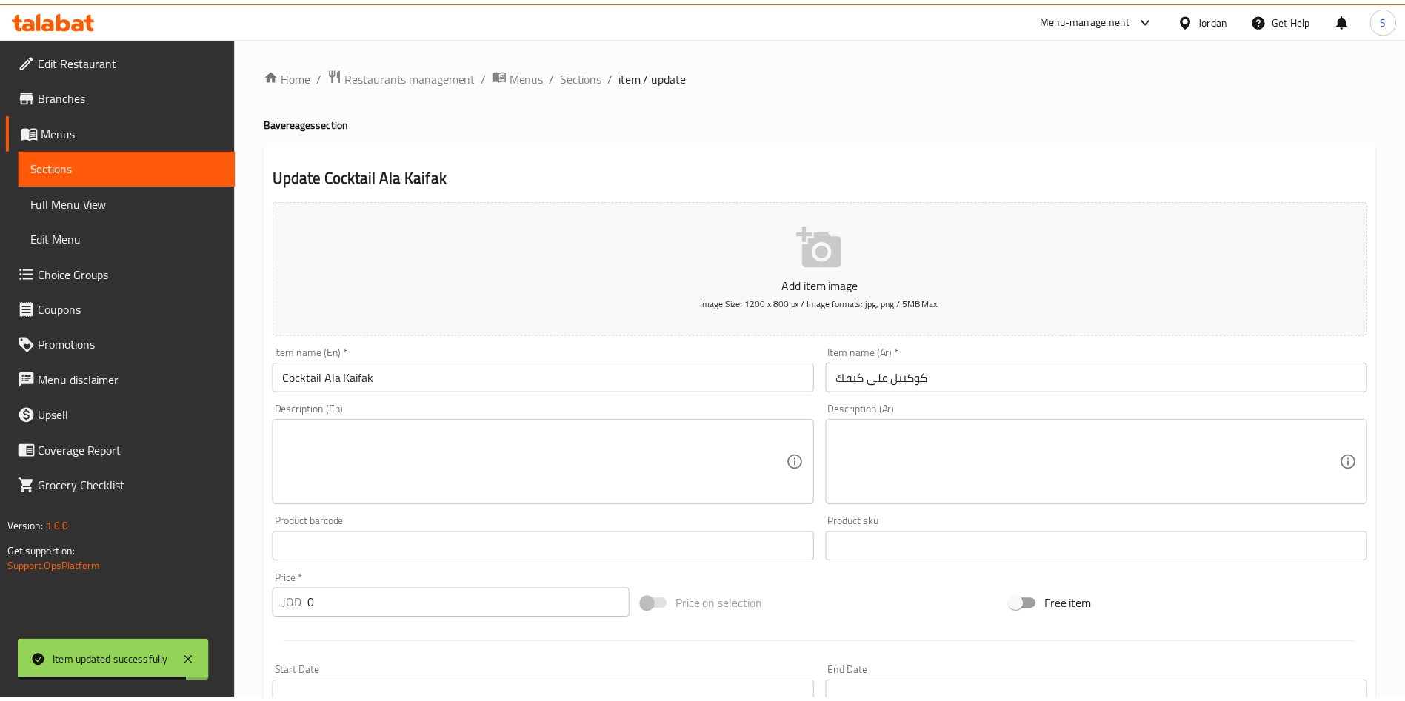
scroll to position [222, 0]
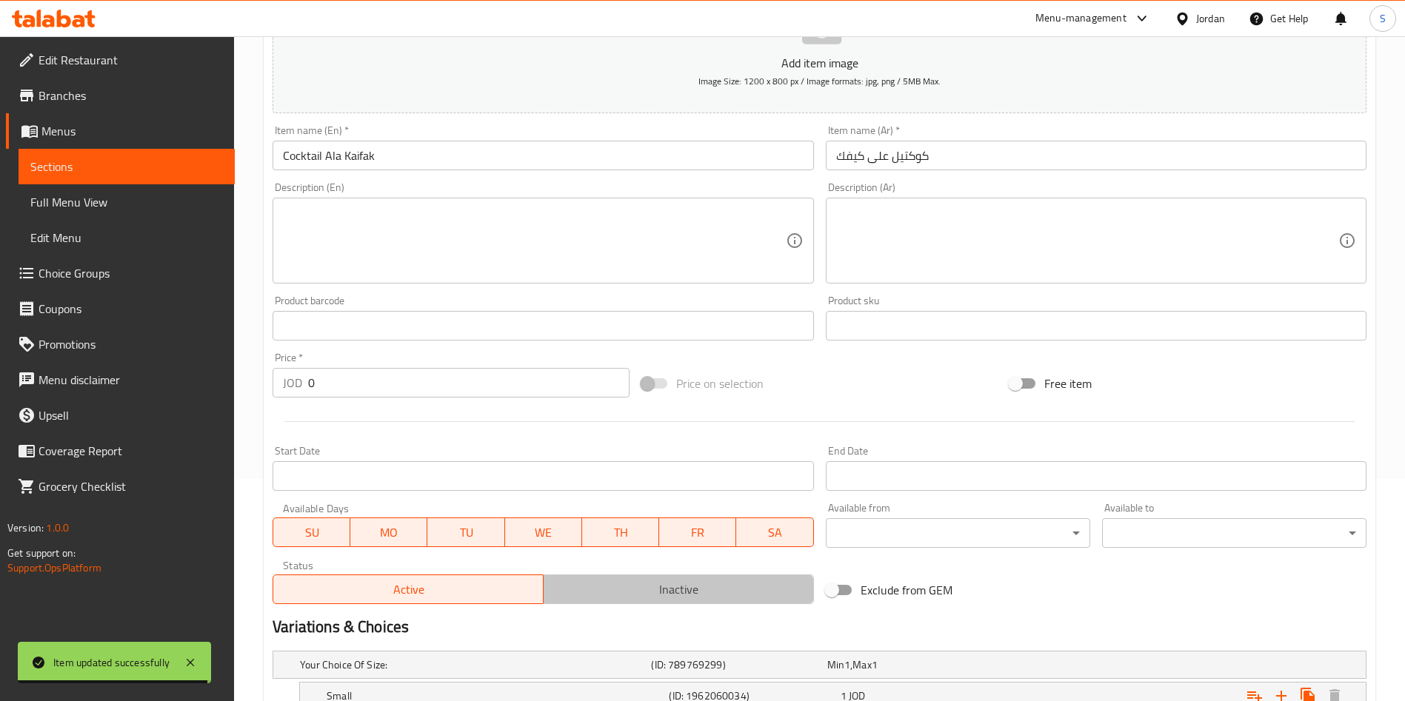
click at [625, 599] on span "Inactive" at bounding box center [679, 589] width 258 height 21
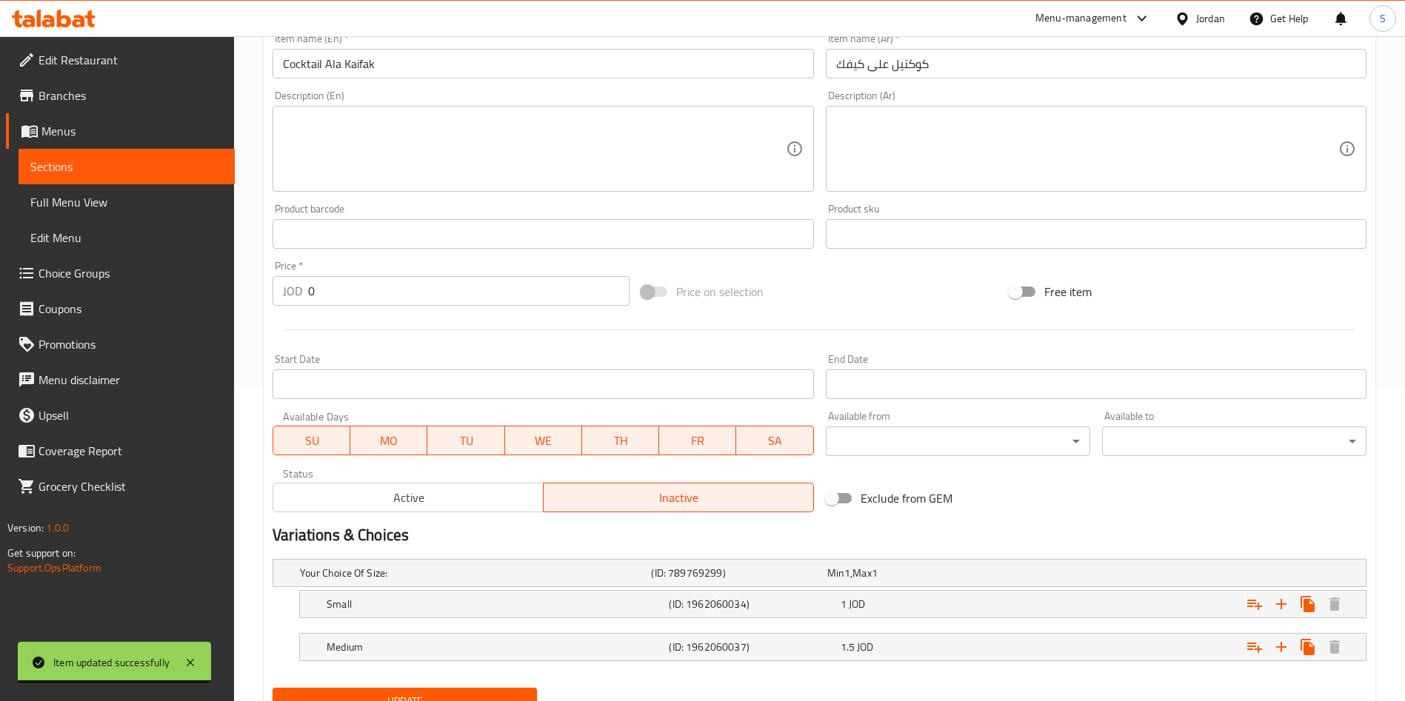
scroll to position [378, 0]
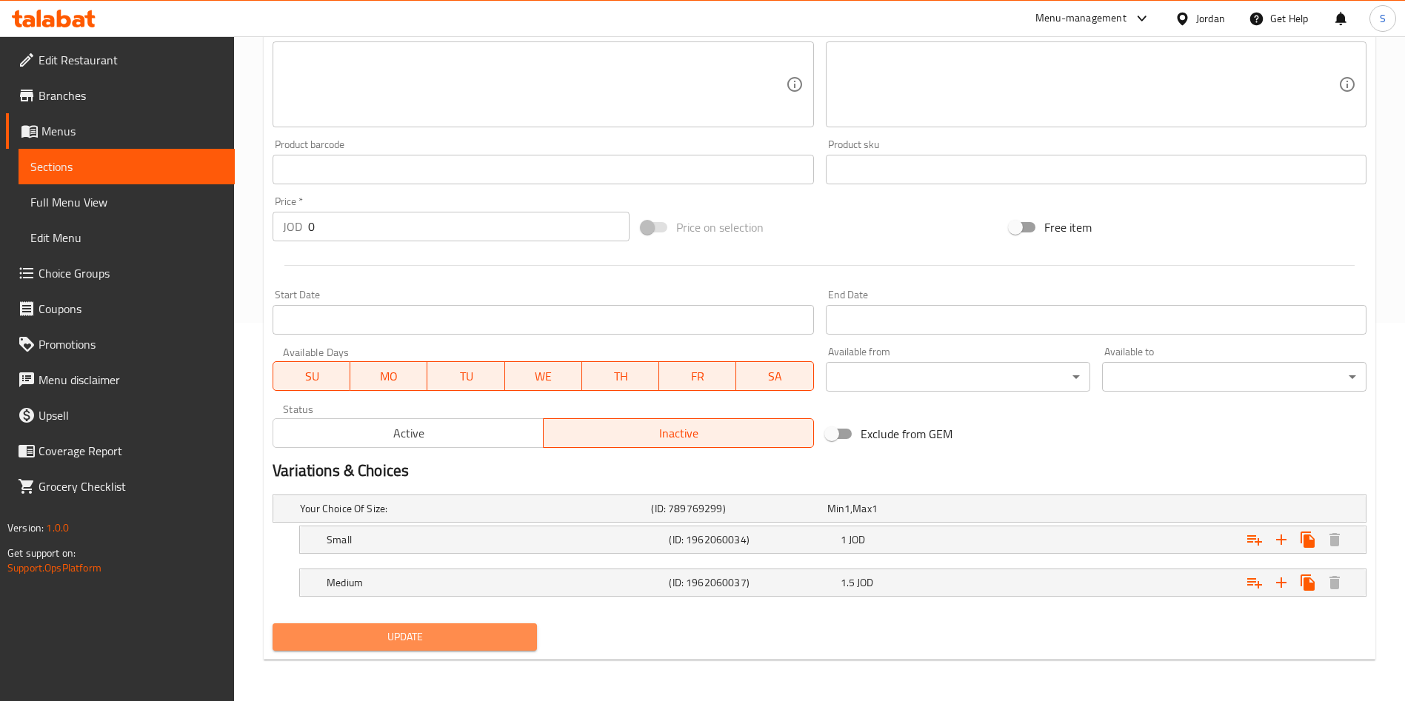
click at [398, 647] on button "Update" at bounding box center [405, 637] width 264 height 27
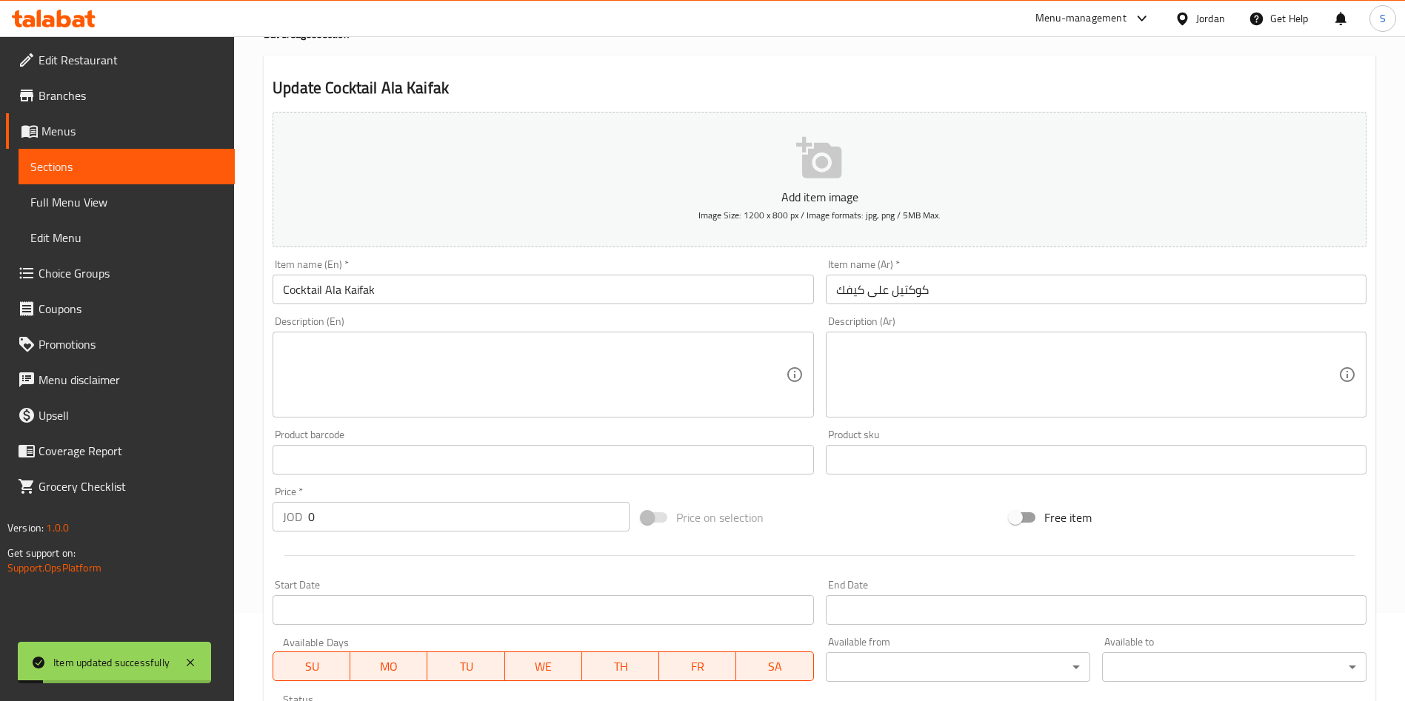
scroll to position [0, 0]
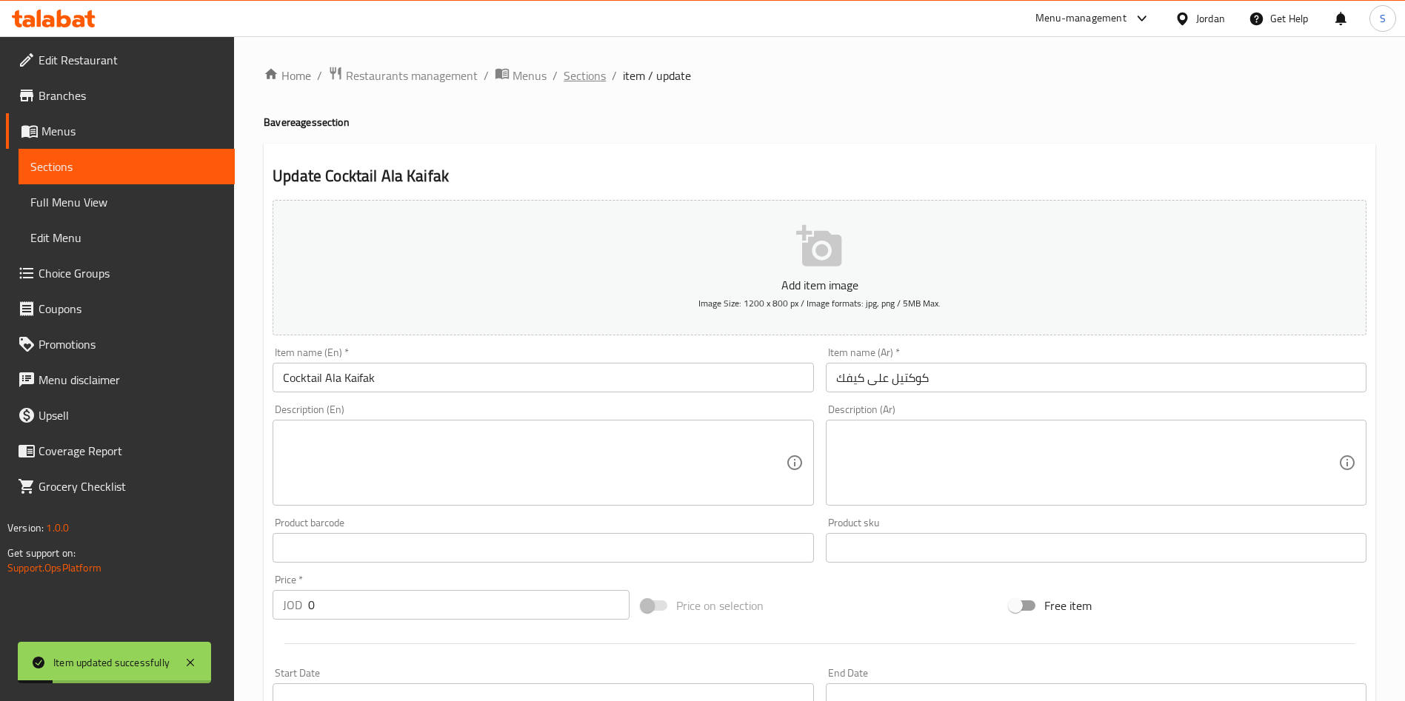
click at [591, 76] on span "Sections" at bounding box center [585, 76] width 42 height 18
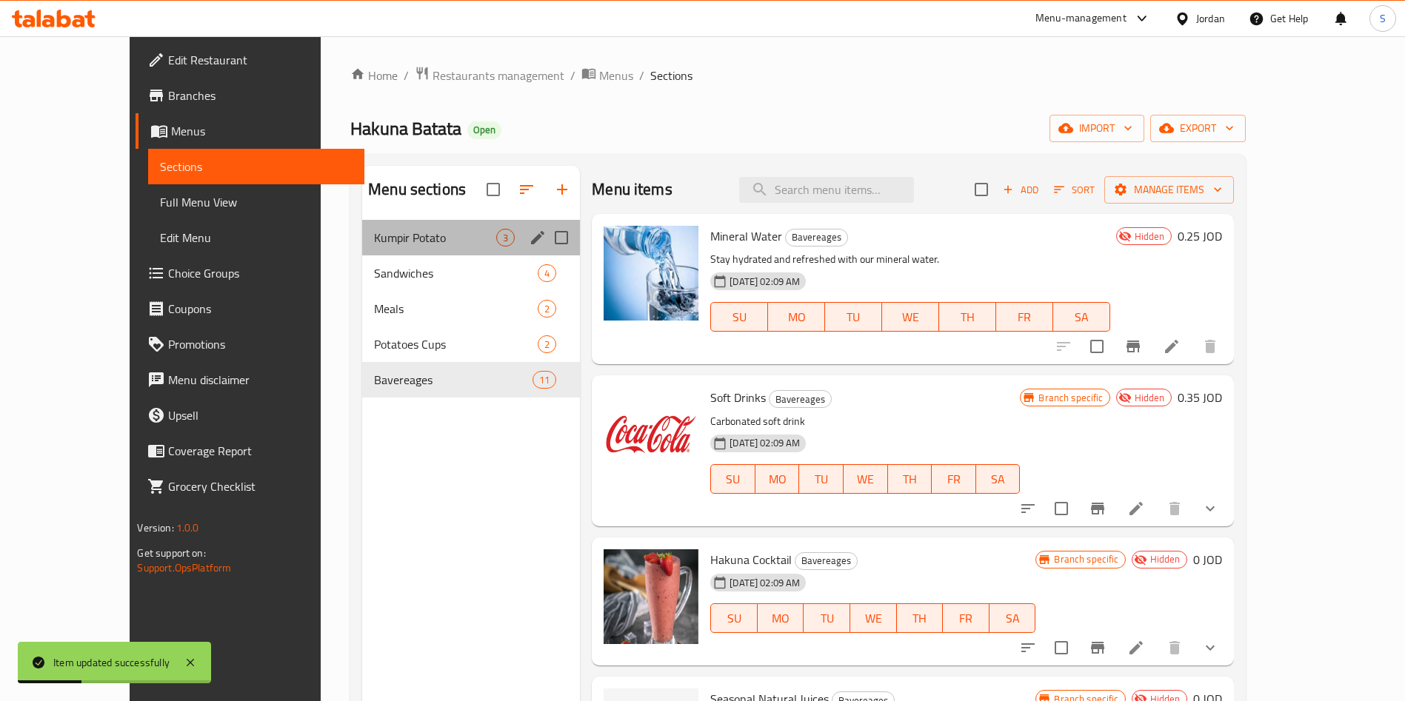
click at [379, 254] on div "Kumpir Potato 3" at bounding box center [471, 238] width 218 height 36
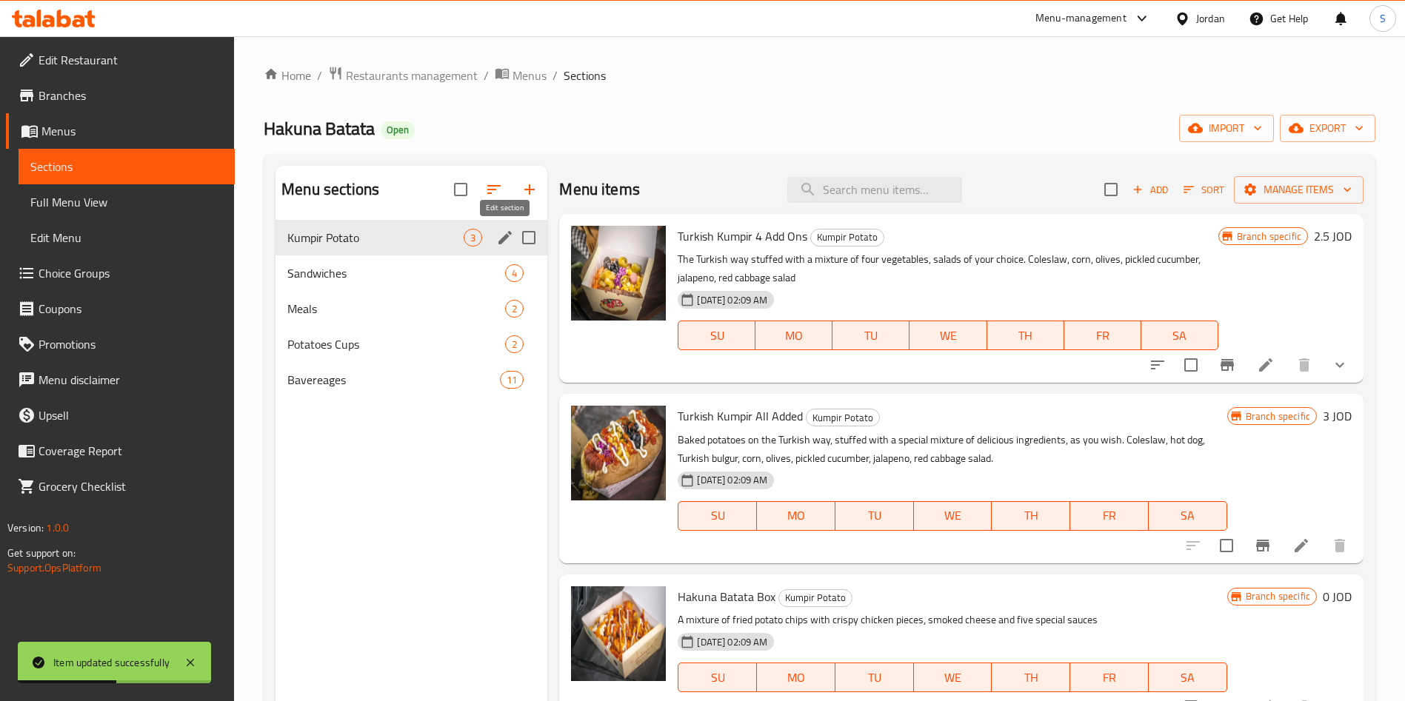
click at [503, 232] on icon "edit" at bounding box center [505, 238] width 18 height 18
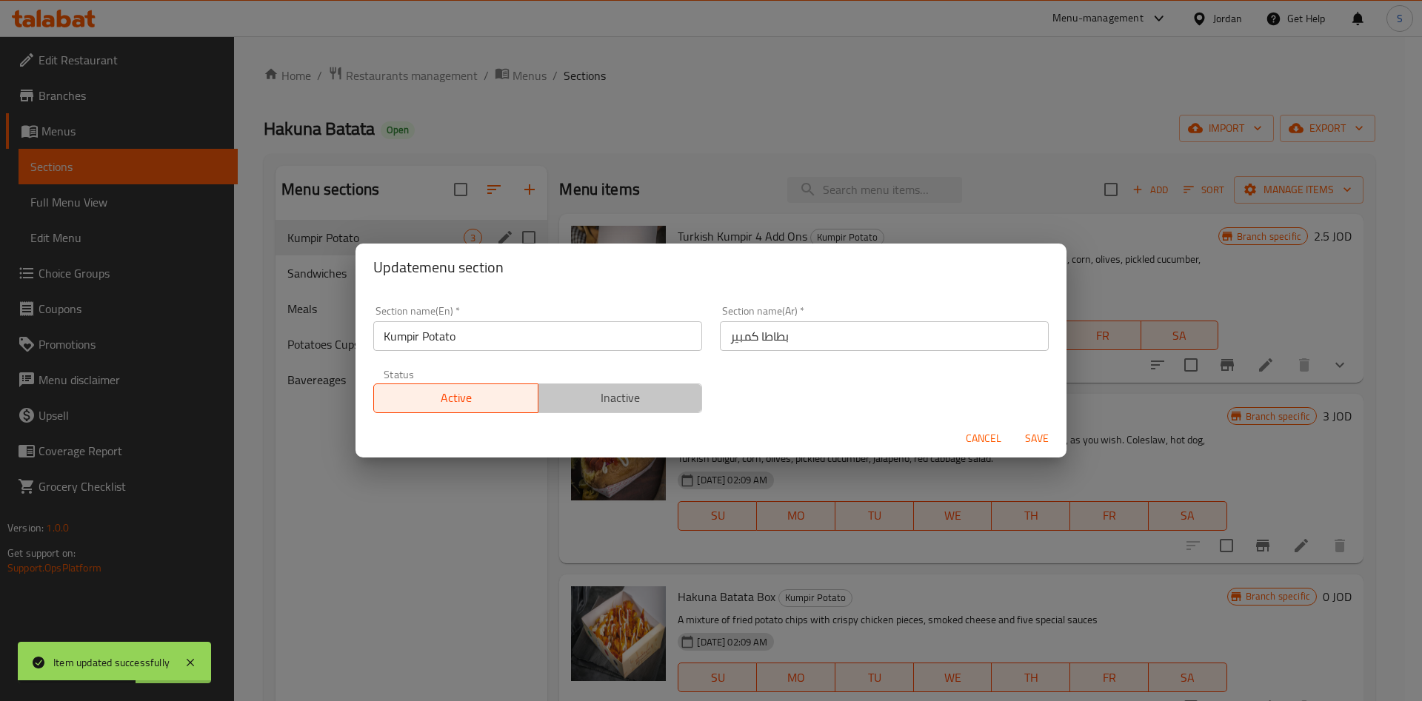
click at [653, 393] on span "Inactive" at bounding box center [620, 397] width 153 height 21
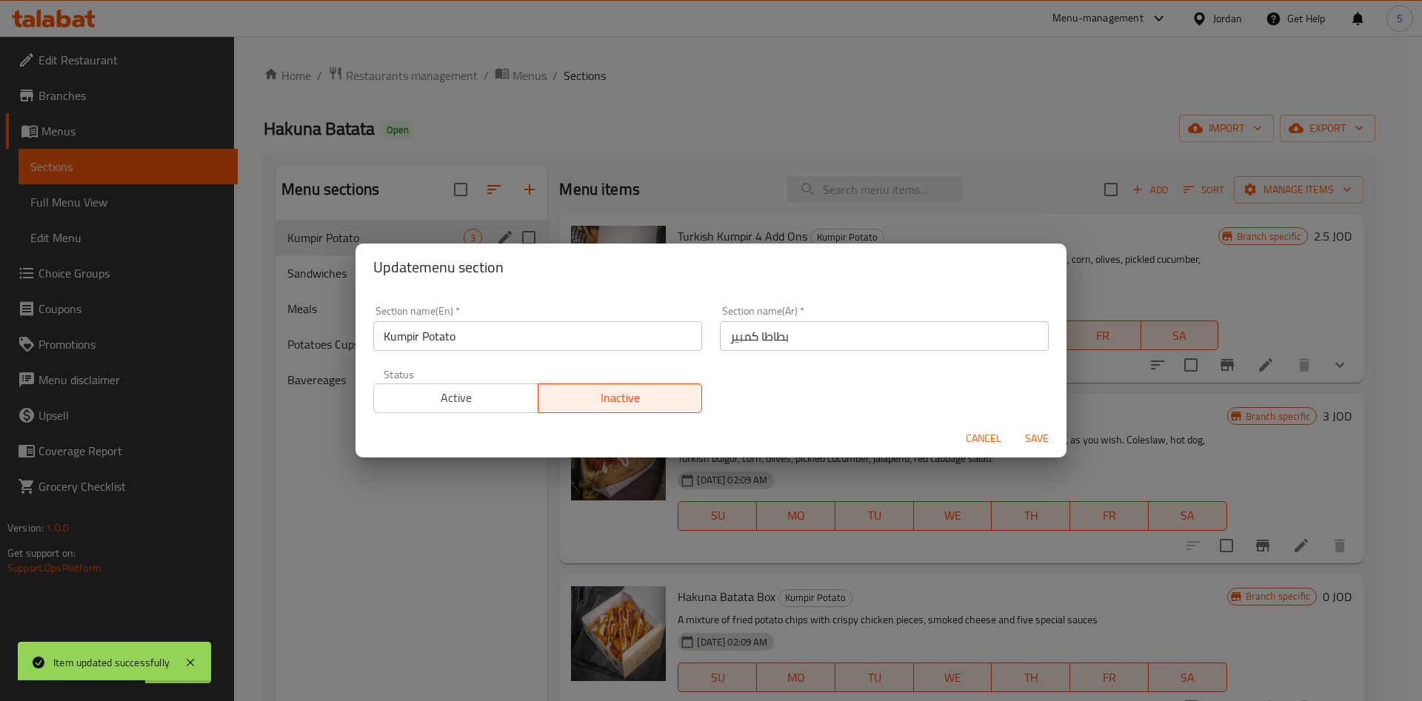
click at [1039, 436] on span "Save" at bounding box center [1037, 439] width 36 height 19
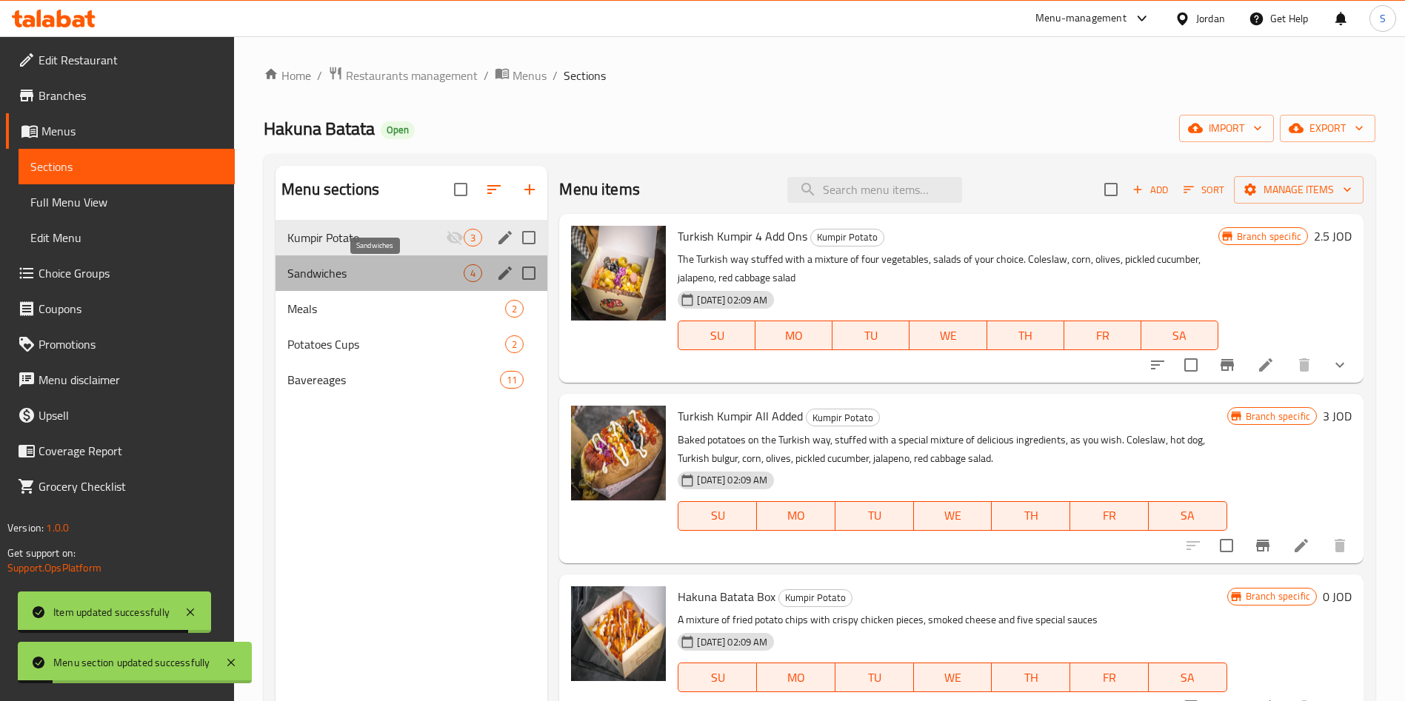
click at [333, 274] on span "Sandwiches" at bounding box center [375, 273] width 176 height 18
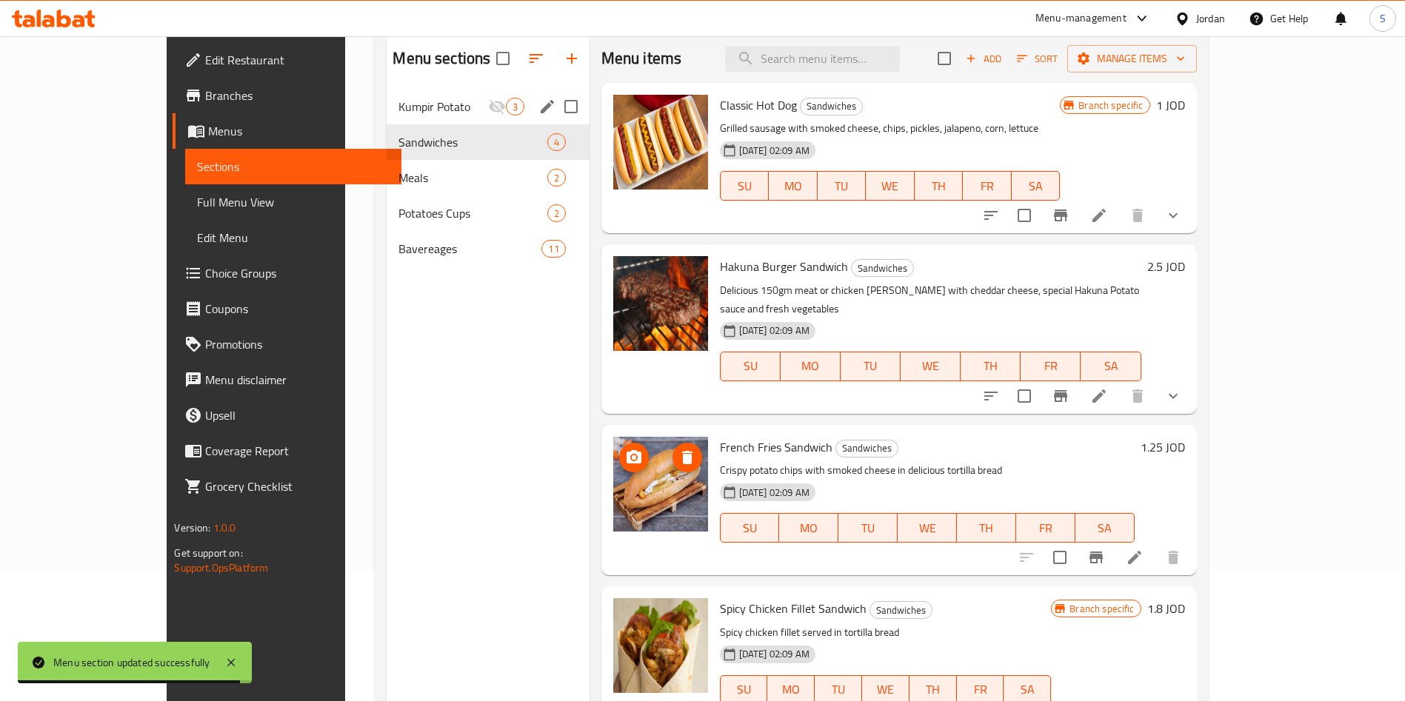
scroll to position [96, 0]
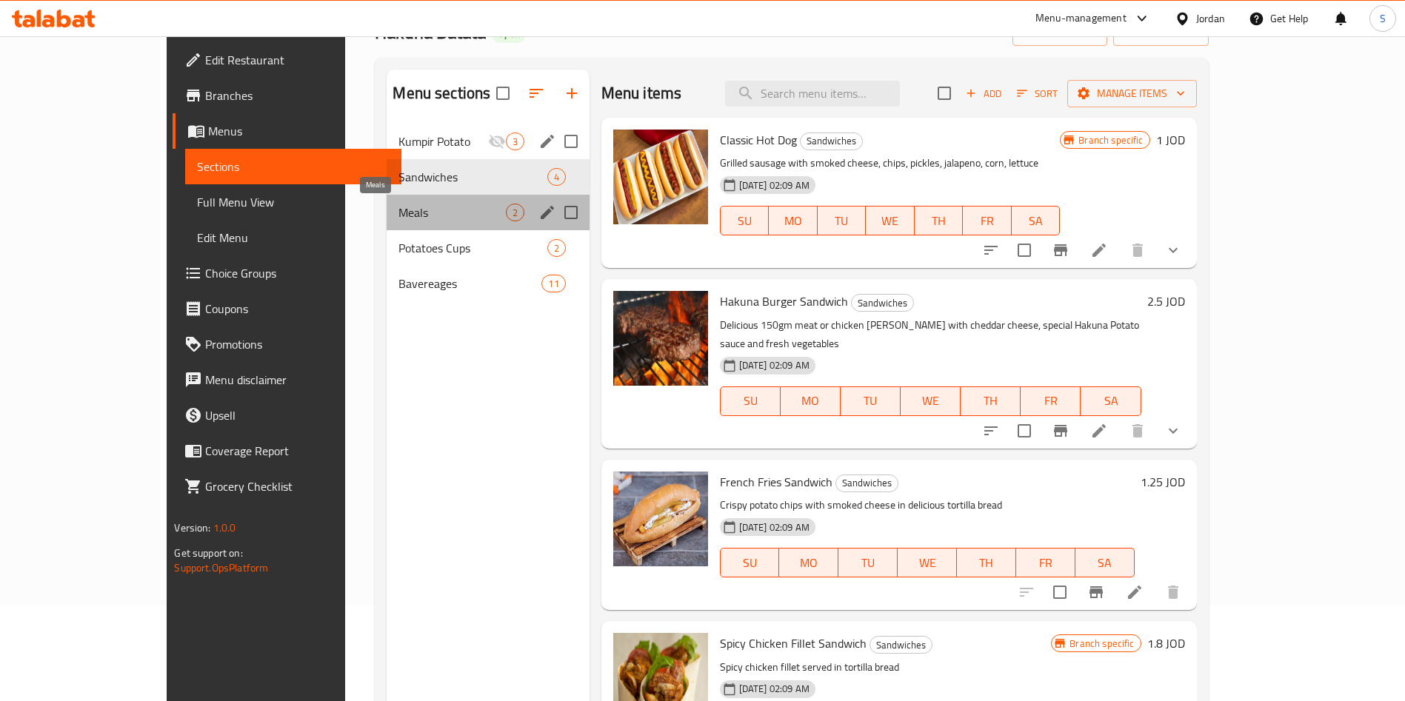
click at [398, 216] on span "Meals" at bounding box center [451, 213] width 107 height 18
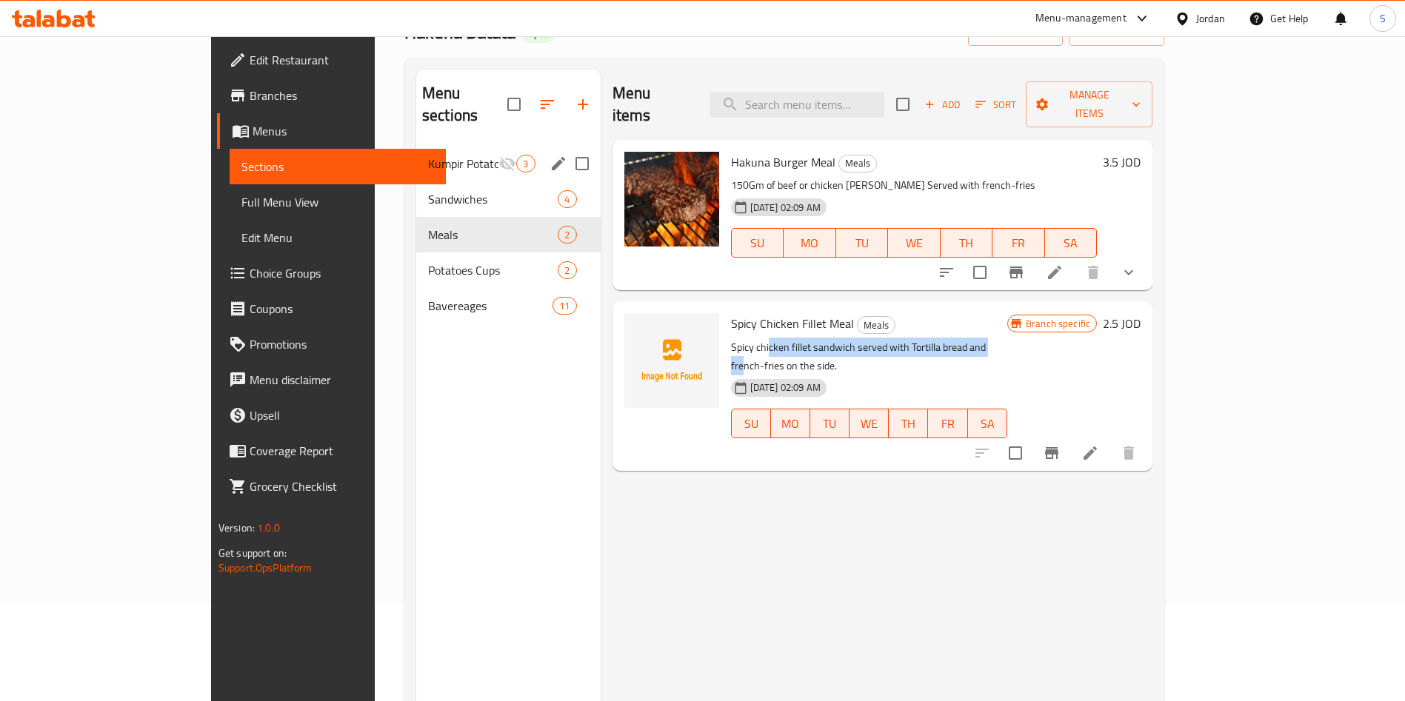
drag, startPoint x: 717, startPoint y: 323, endPoint x: 947, endPoint y: 320, distance: 230.4
click at [947, 338] on p "Spicy chicken fillet sandwich served with Tortilla bread and french-fries on th…" at bounding box center [869, 356] width 276 height 37
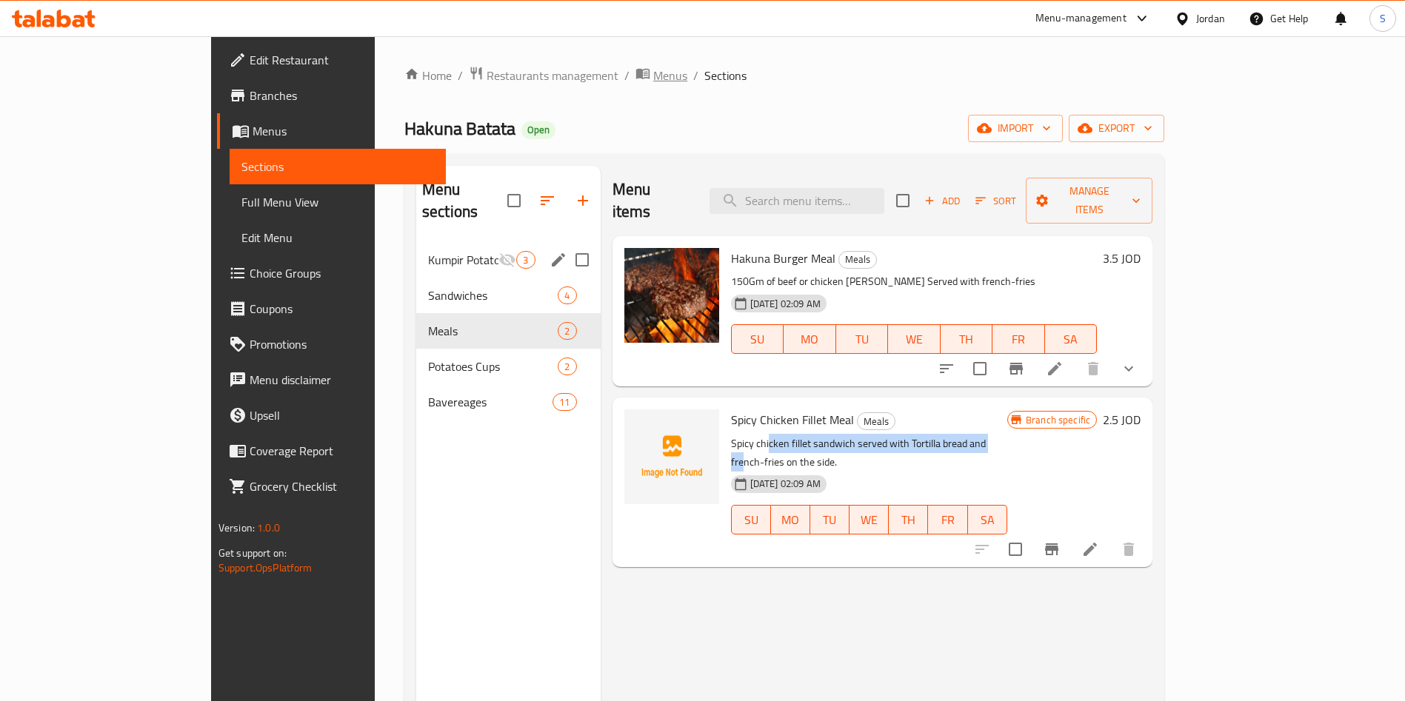
click at [653, 82] on span "Menus" at bounding box center [670, 76] width 34 height 18
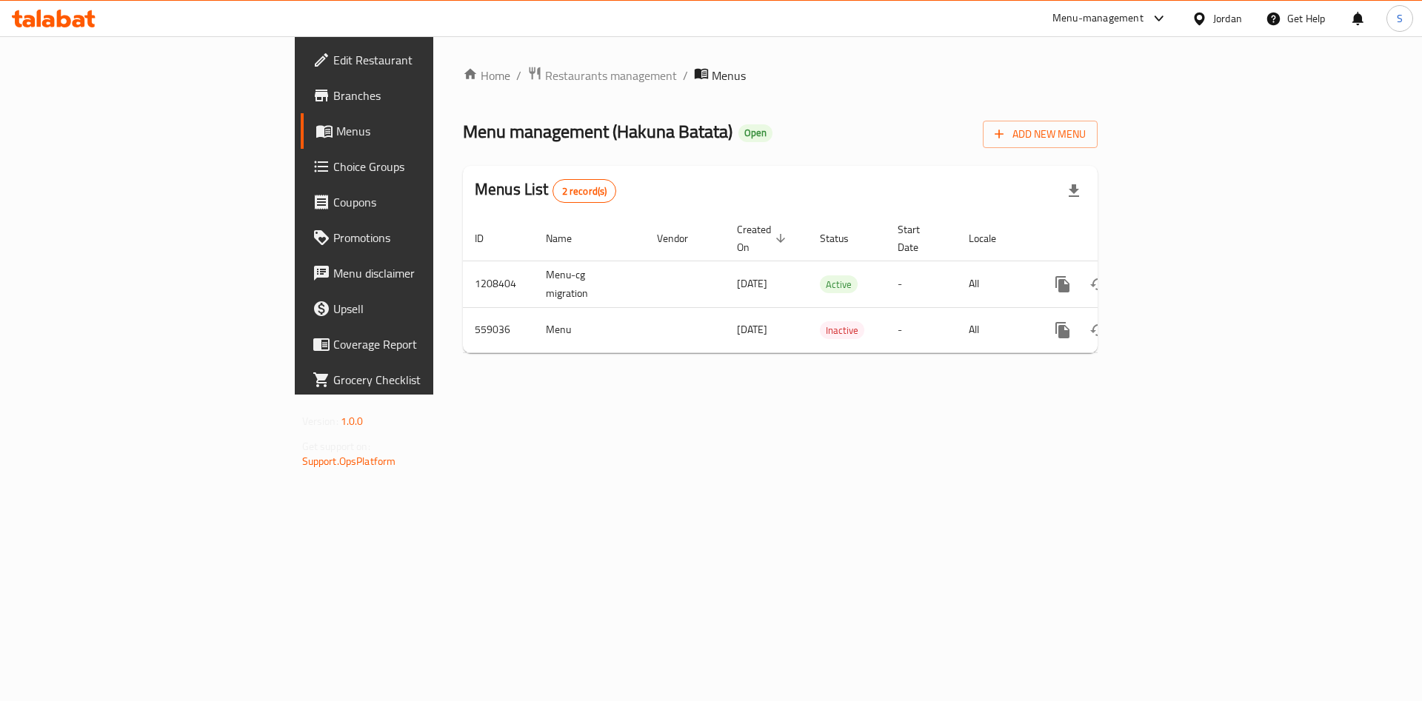
click at [333, 92] on span "Branches" at bounding box center [426, 96] width 187 height 18
